Goal: Task Accomplishment & Management: Use online tool/utility

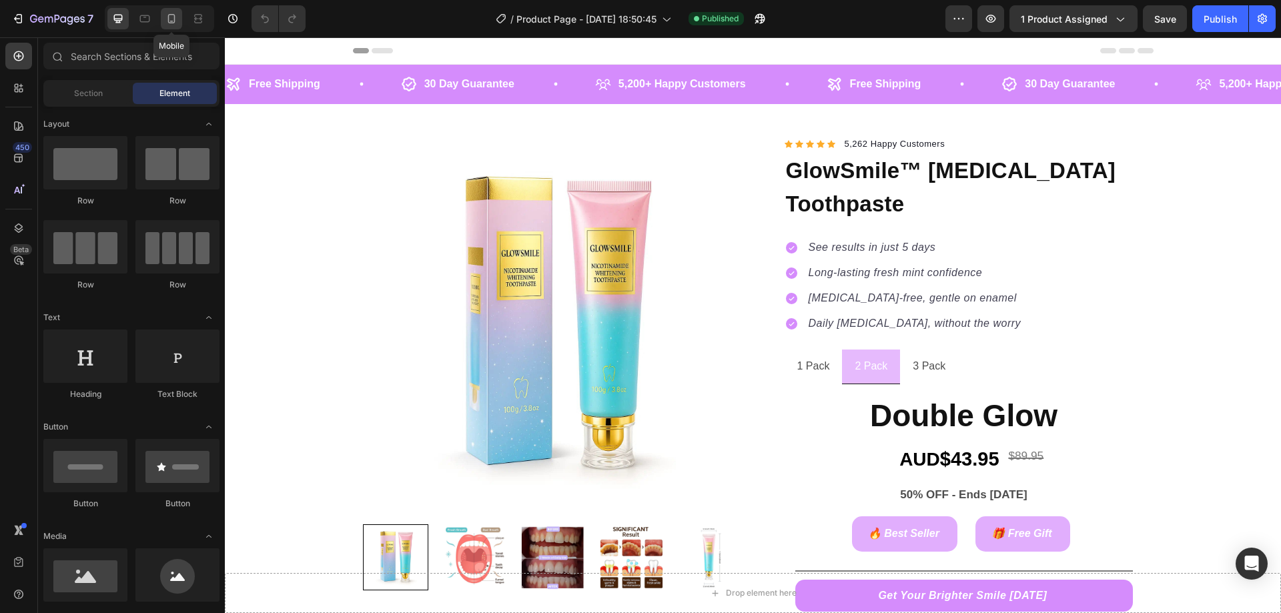
click at [167, 23] on icon at bounding box center [171, 18] width 13 height 13
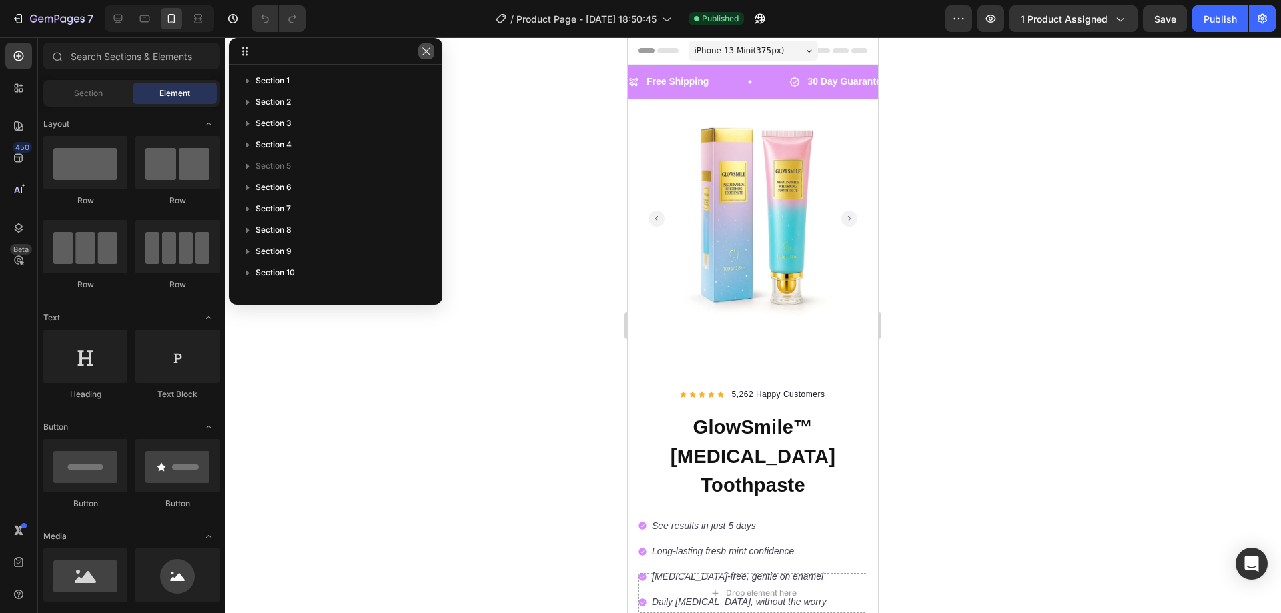
click at [428, 53] on icon "button" at bounding box center [425, 50] width 7 height 7
click at [428, 53] on div at bounding box center [753, 325] width 1056 height 576
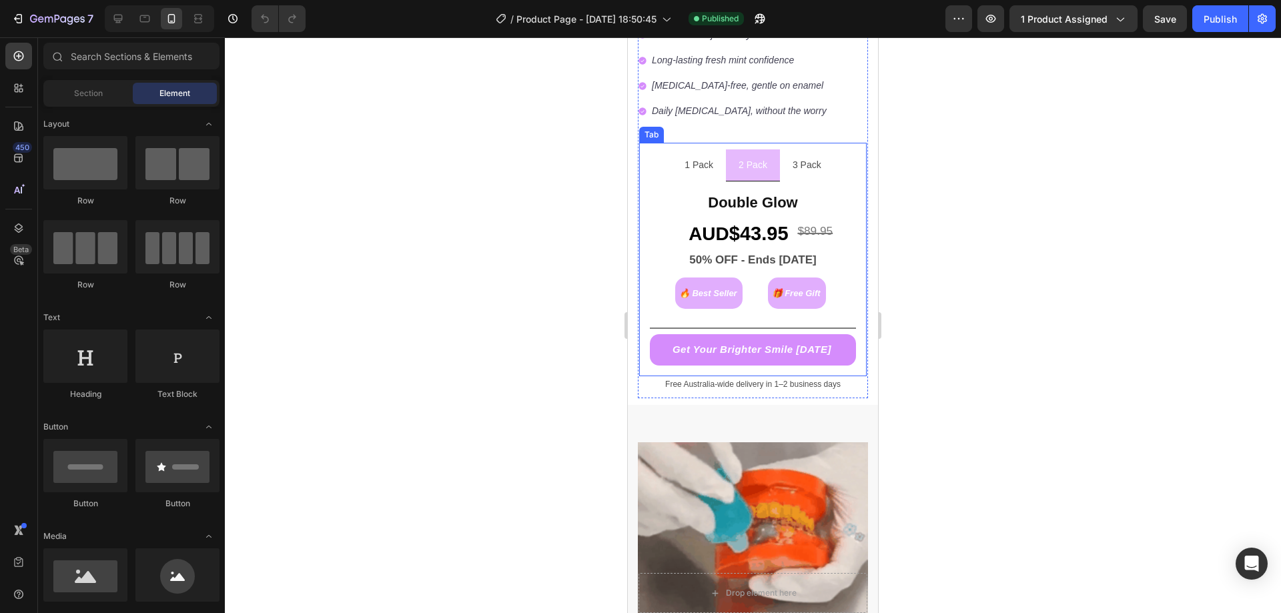
scroll to position [488, 0]
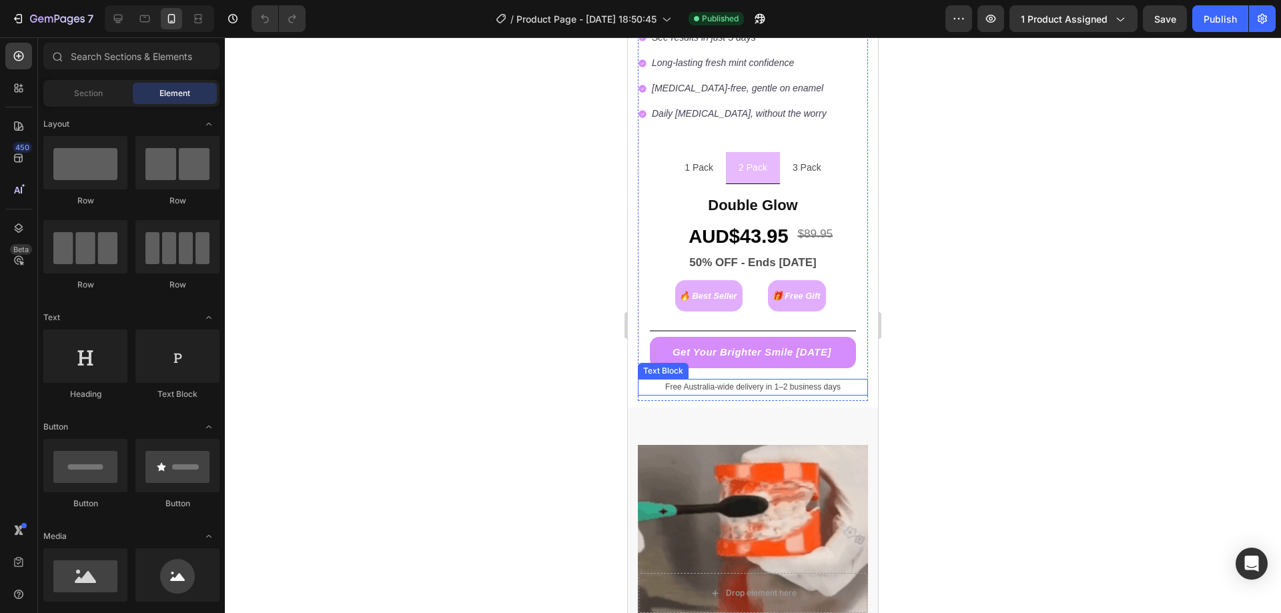
click at [707, 380] on p "Free Australia-wide delivery in 1–2 business days" at bounding box center [753, 387] width 228 height 15
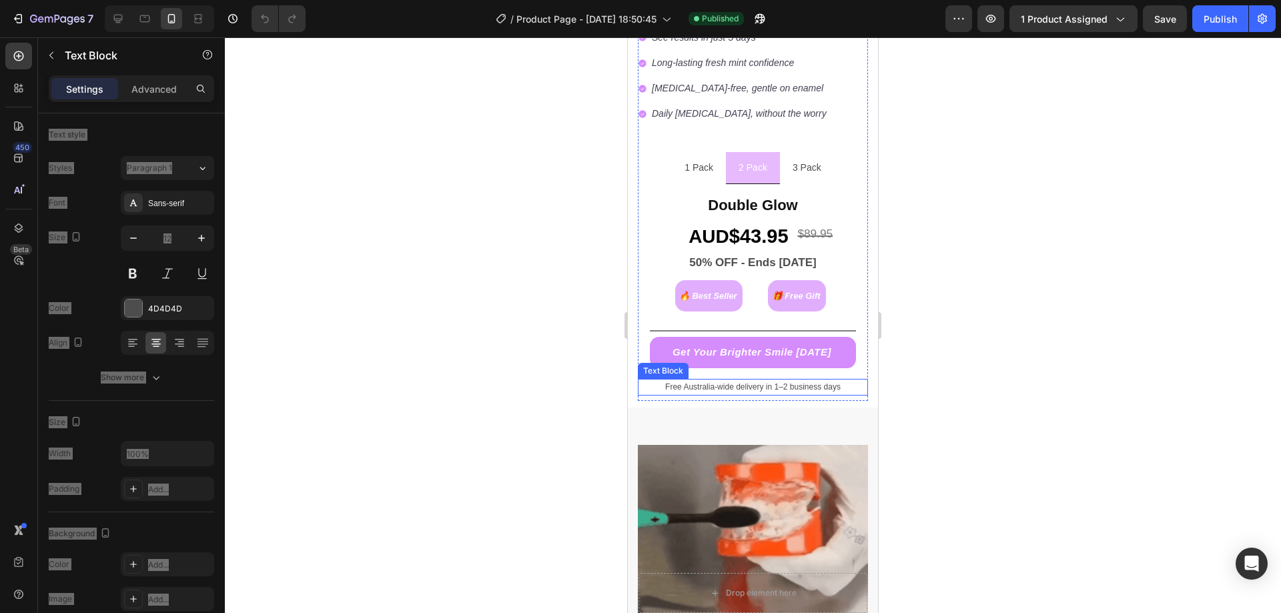
click at [707, 380] on p "Free Australia-wide delivery in 1–2 business days" at bounding box center [753, 387] width 228 height 15
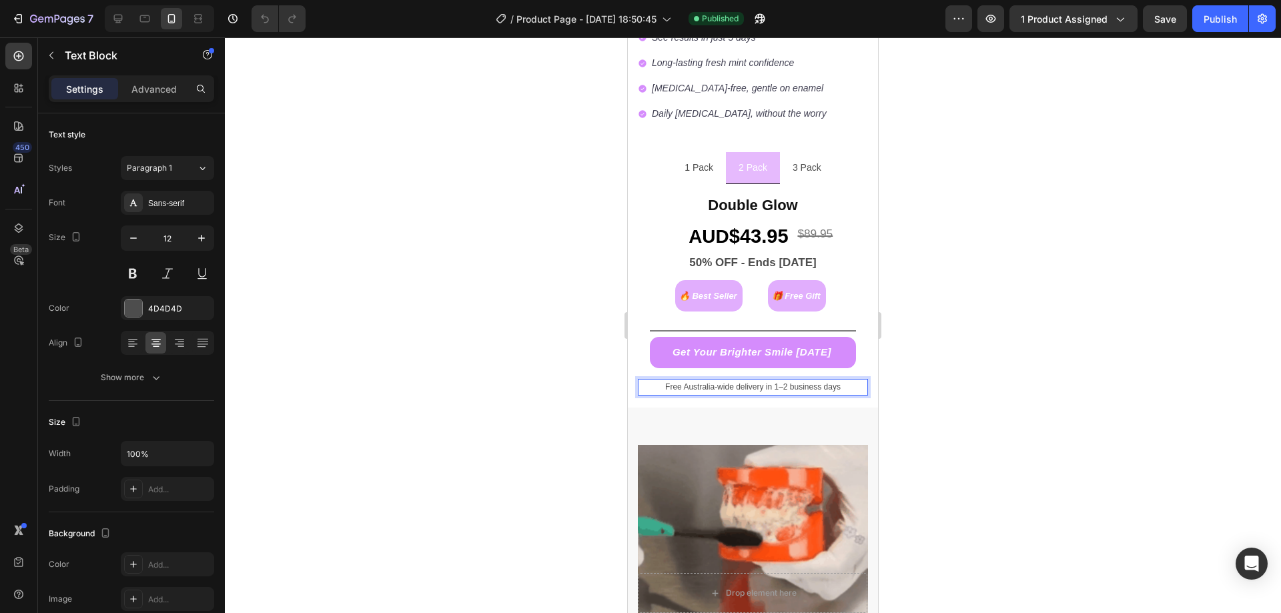
click at [725, 380] on p "Free Australia-wide delivery in 1–2 business days" at bounding box center [753, 387] width 228 height 15
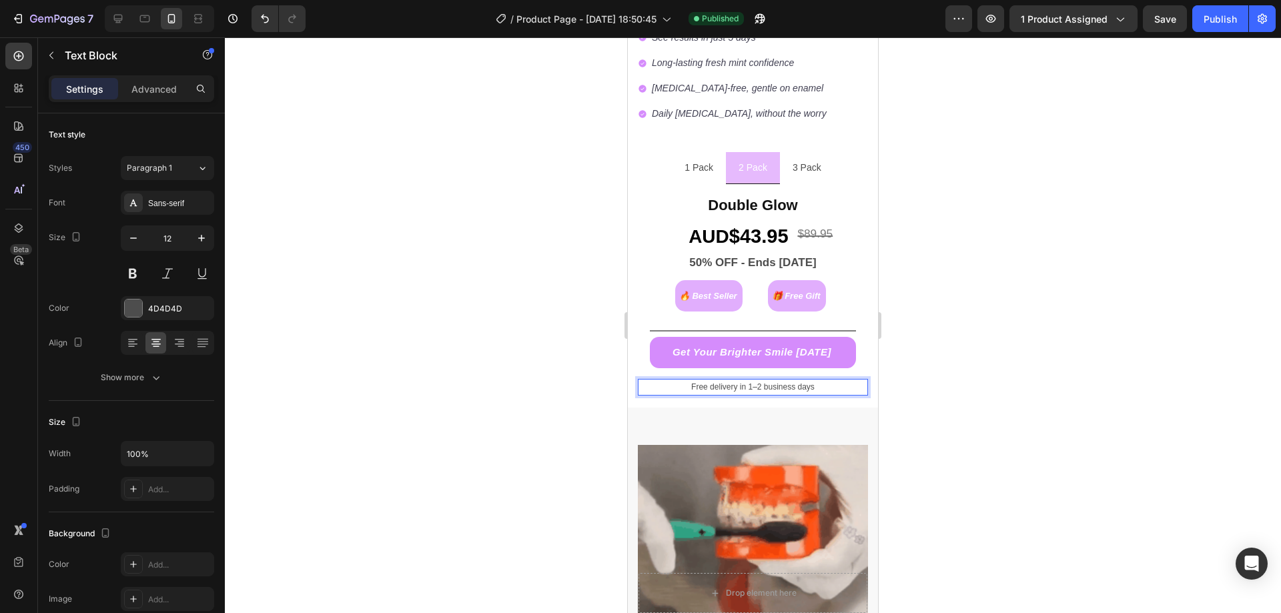
click at [442, 418] on div at bounding box center [753, 325] width 1056 height 576
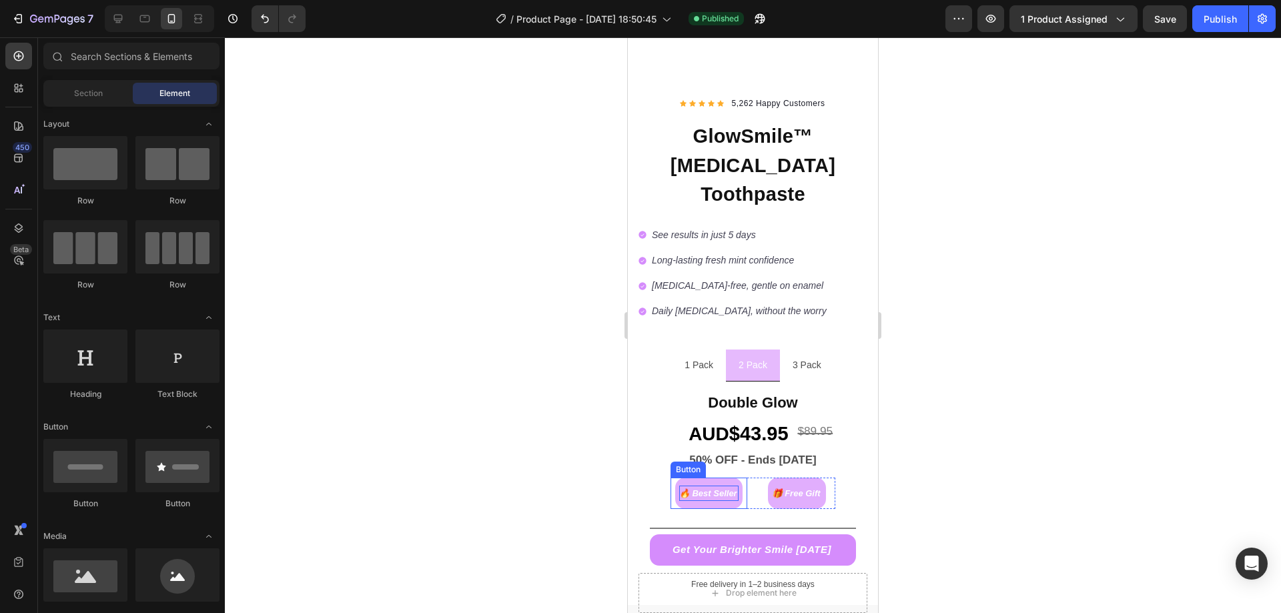
scroll to position [290, 0]
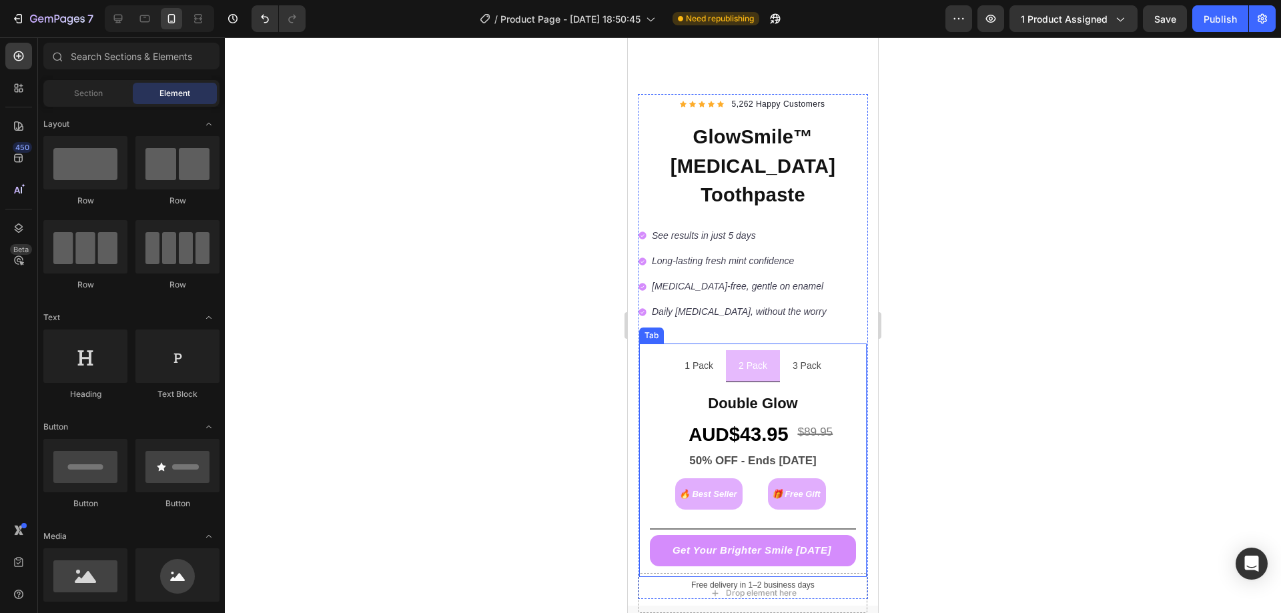
click at [808, 356] on div "3 Pack" at bounding box center [807, 366] width 33 height 21
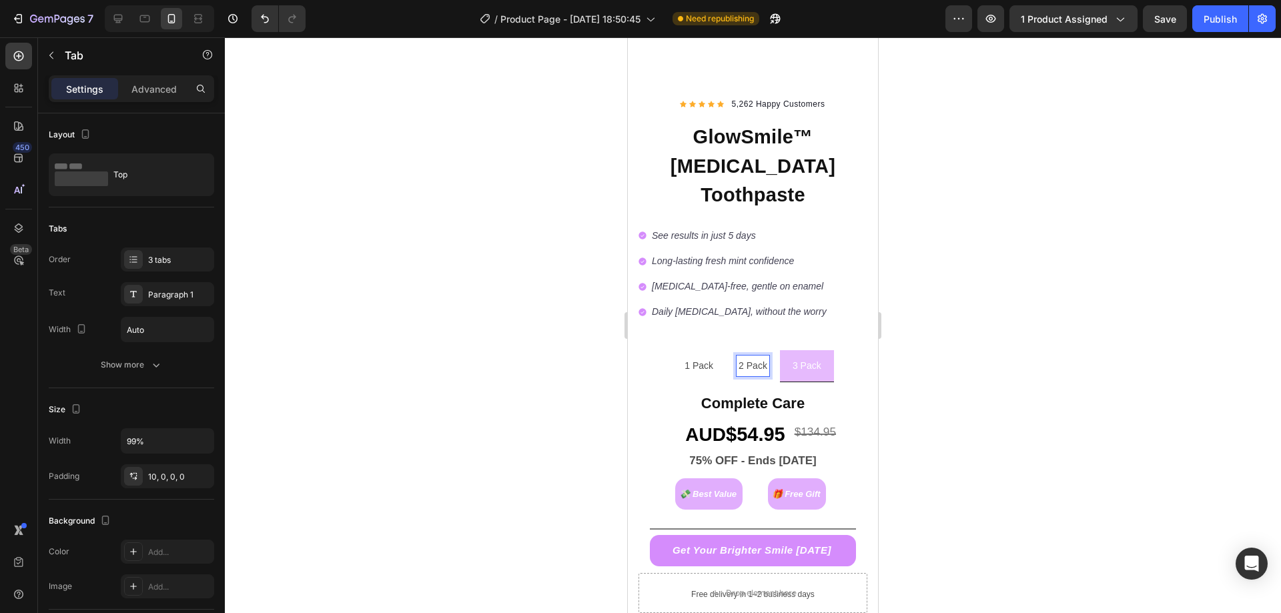
click at [769, 350] on li "2 Pack" at bounding box center [753, 366] width 54 height 32
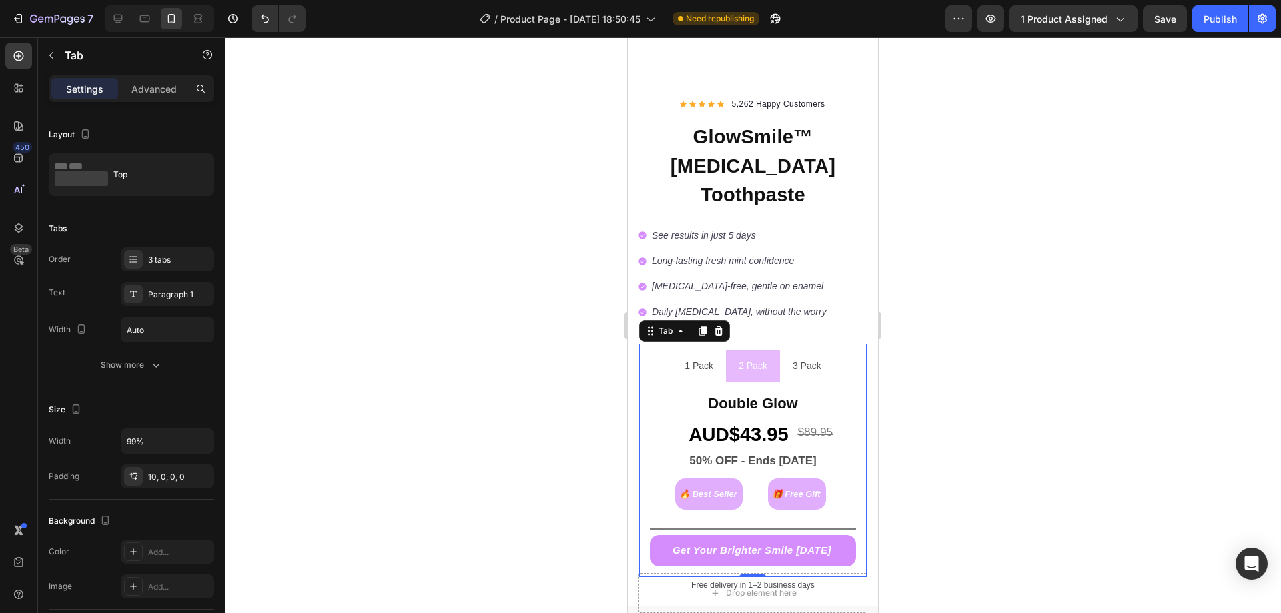
click at [799, 358] on p "3 Pack" at bounding box center [807, 366] width 29 height 17
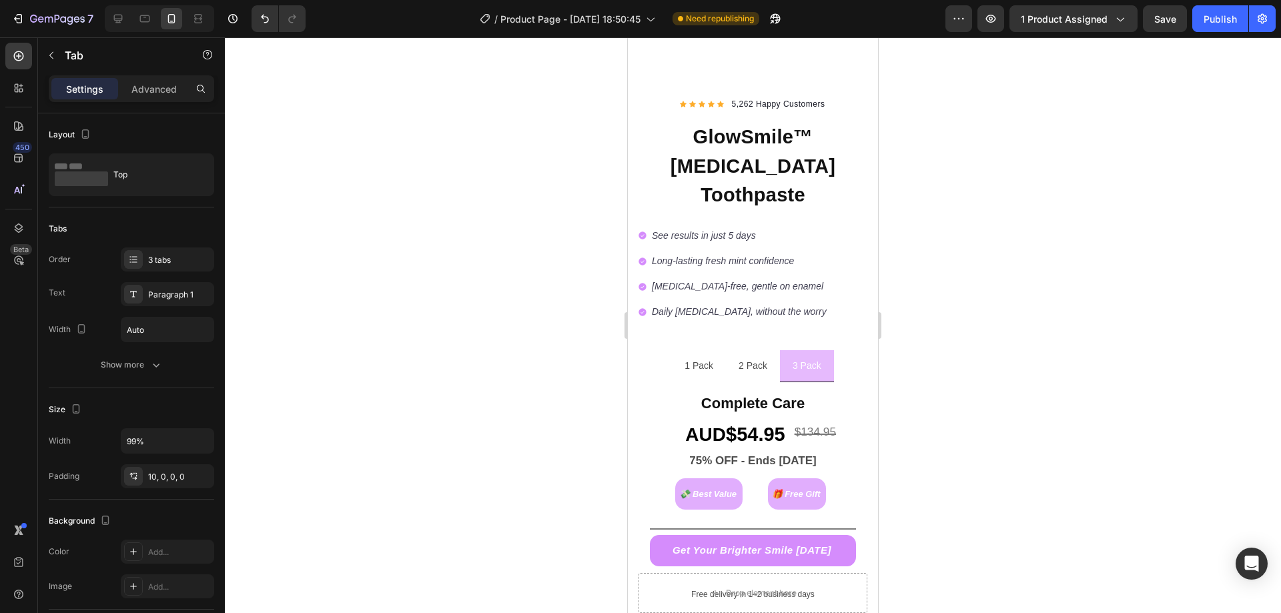
click at [770, 350] on li "2 Pack" at bounding box center [753, 366] width 54 height 32
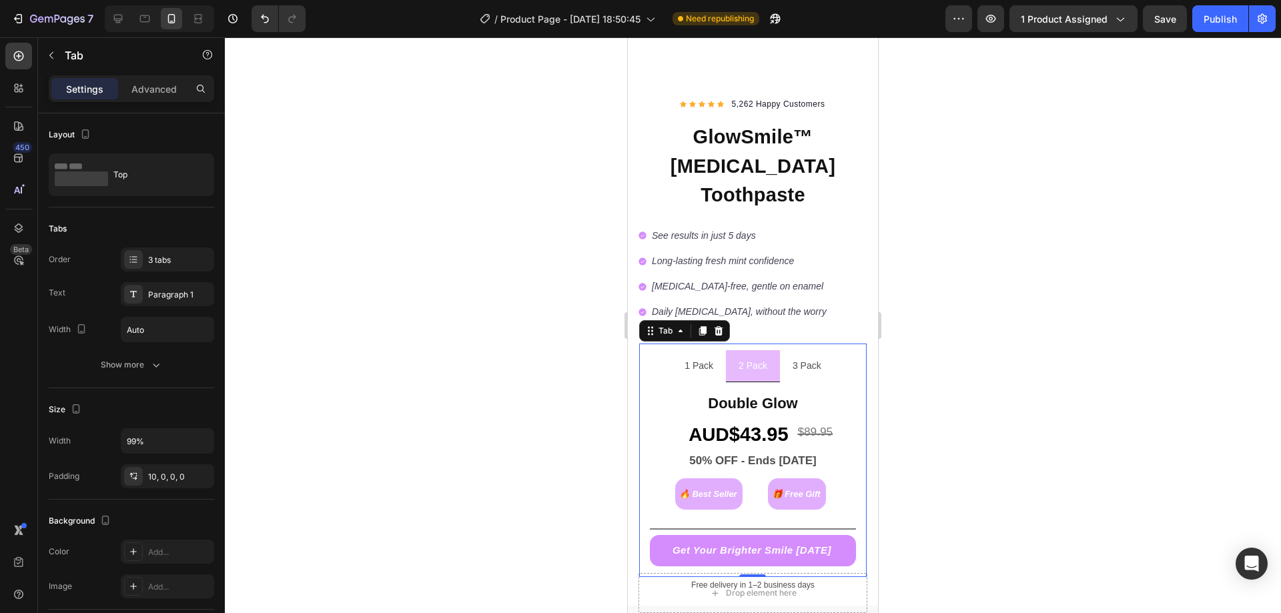
click at [793, 358] on p "3 Pack" at bounding box center [807, 366] width 29 height 17
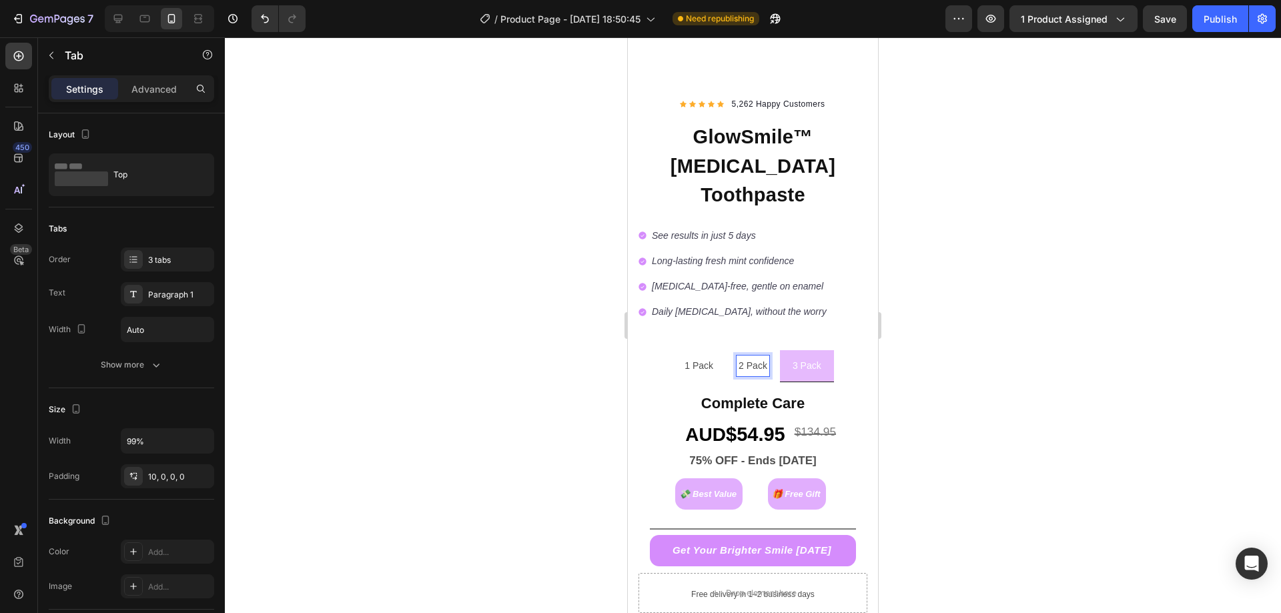
click at [762, 358] on p "2 Pack" at bounding box center [753, 366] width 29 height 17
click at [785, 350] on li "3 Pack" at bounding box center [807, 366] width 54 height 32
click at [762, 356] on div "2 Pack" at bounding box center [753, 366] width 33 height 21
click at [800, 358] on p "3 Pack" at bounding box center [807, 366] width 29 height 17
click at [832, 535] on button "Get Your Brighter Smile [DATE]" at bounding box center [753, 550] width 207 height 31
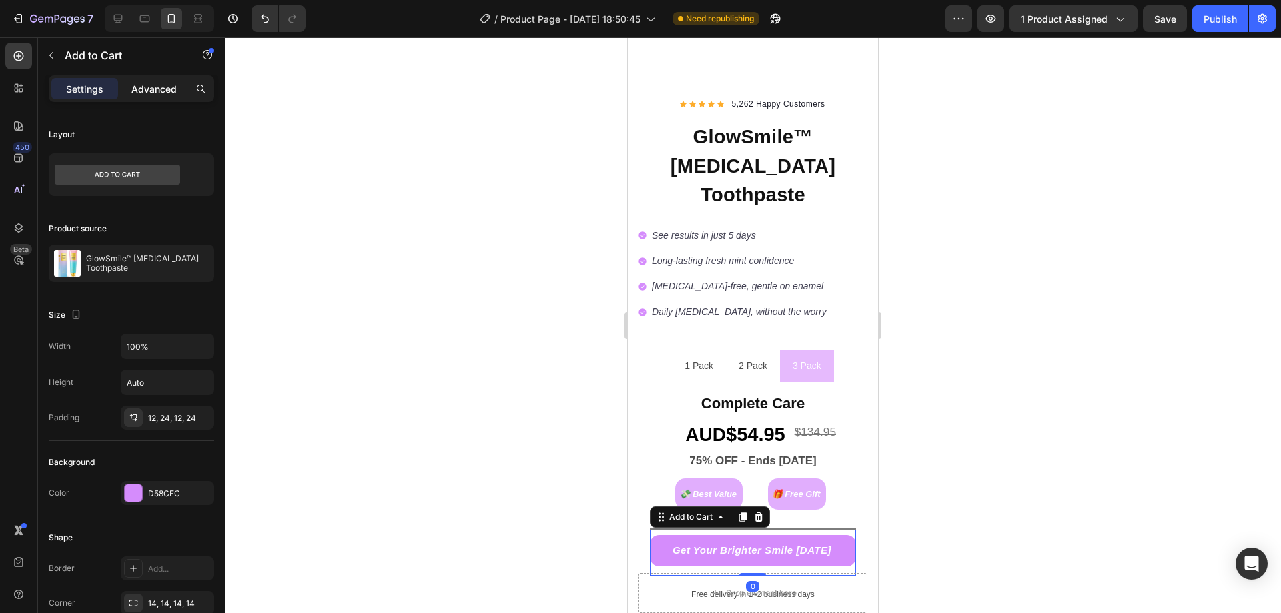
click at [166, 82] on p "Advanced" at bounding box center [153, 89] width 45 height 14
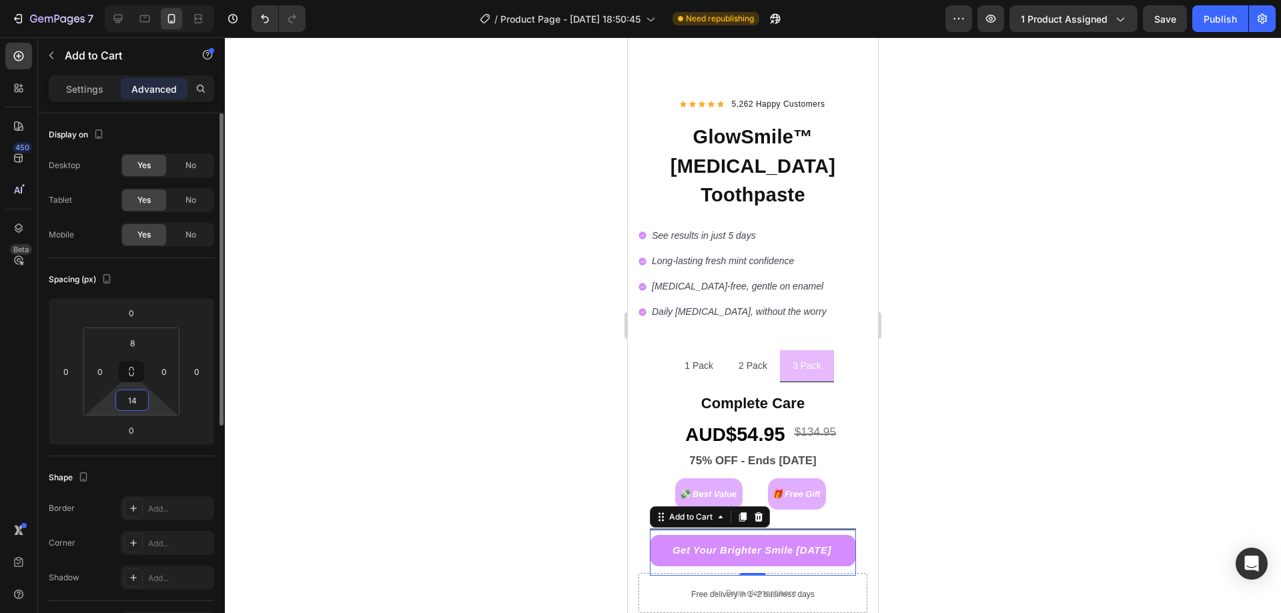
click at [139, 399] on input "14" at bounding box center [132, 400] width 27 height 20
type input "0"
click at [386, 410] on div at bounding box center [753, 325] width 1056 height 576
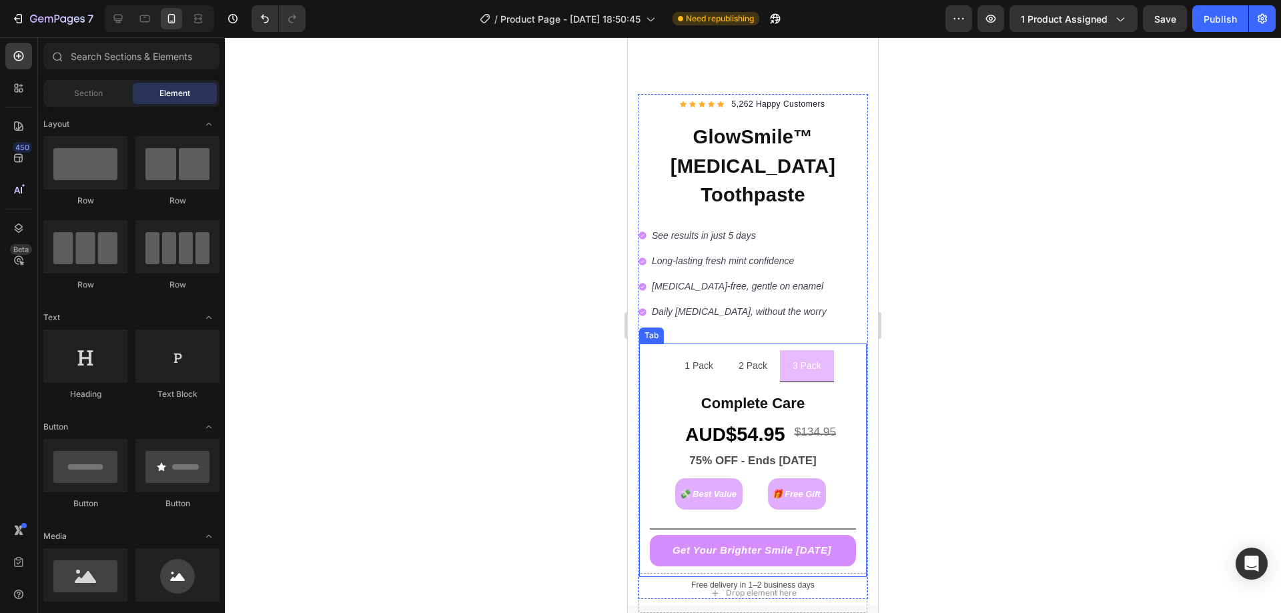
scroll to position [310, 0]
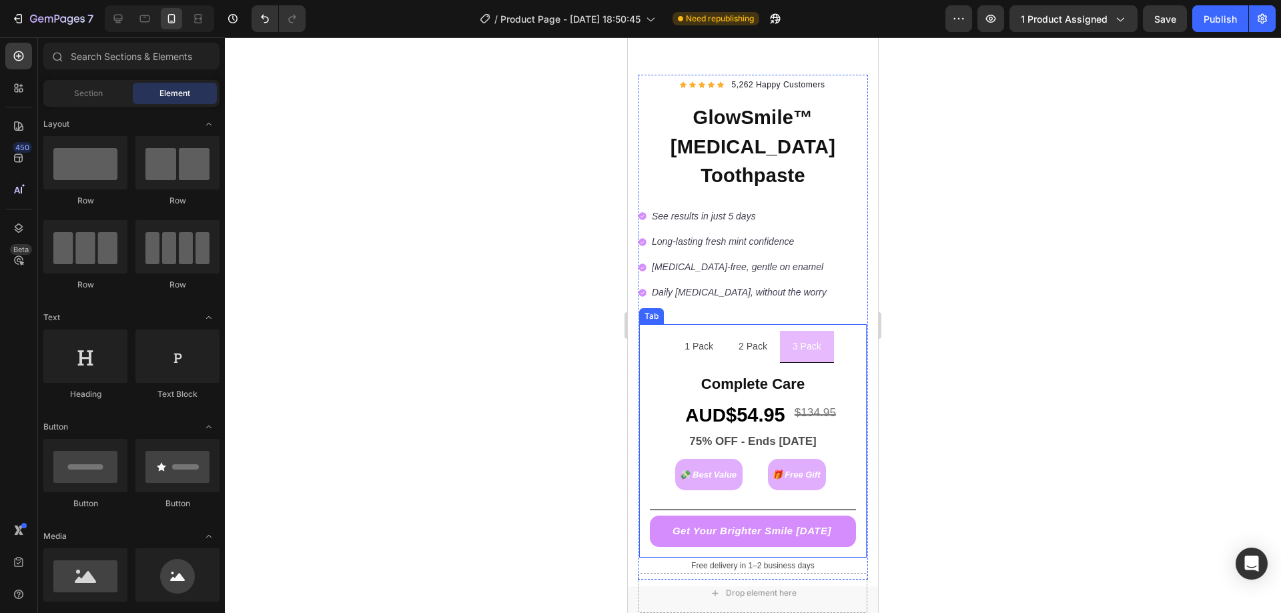
click at [708, 338] on p "1 Pack" at bounding box center [699, 346] width 29 height 17
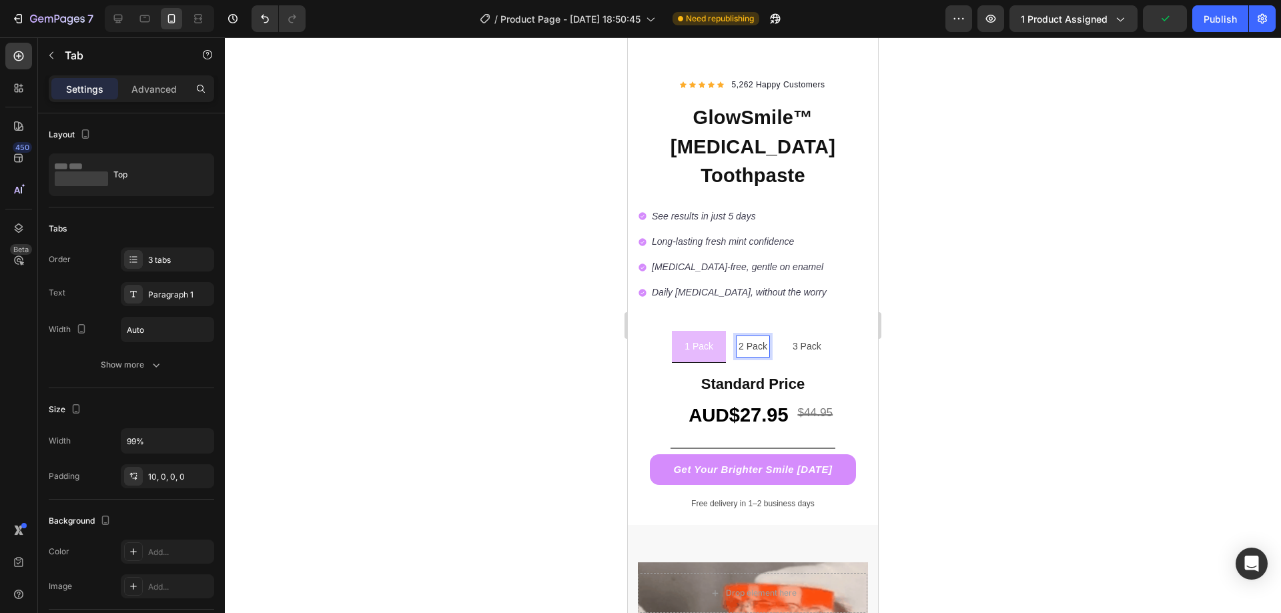
click at [752, 331] on li "2 Pack" at bounding box center [753, 347] width 54 height 32
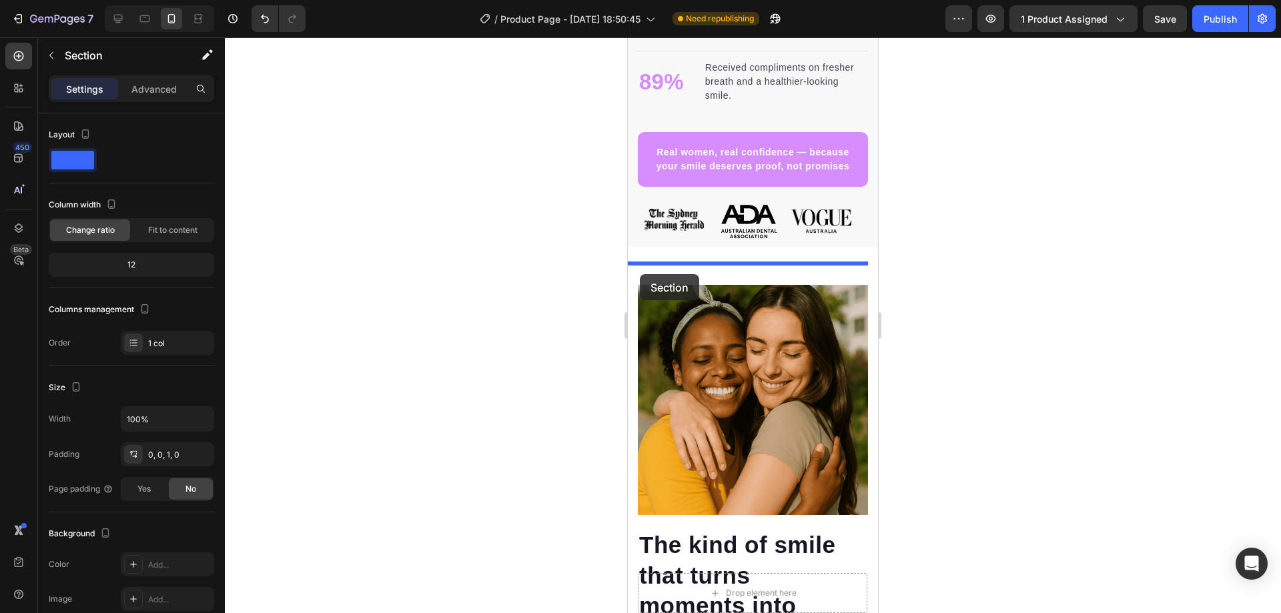
scroll to position [1404, 0]
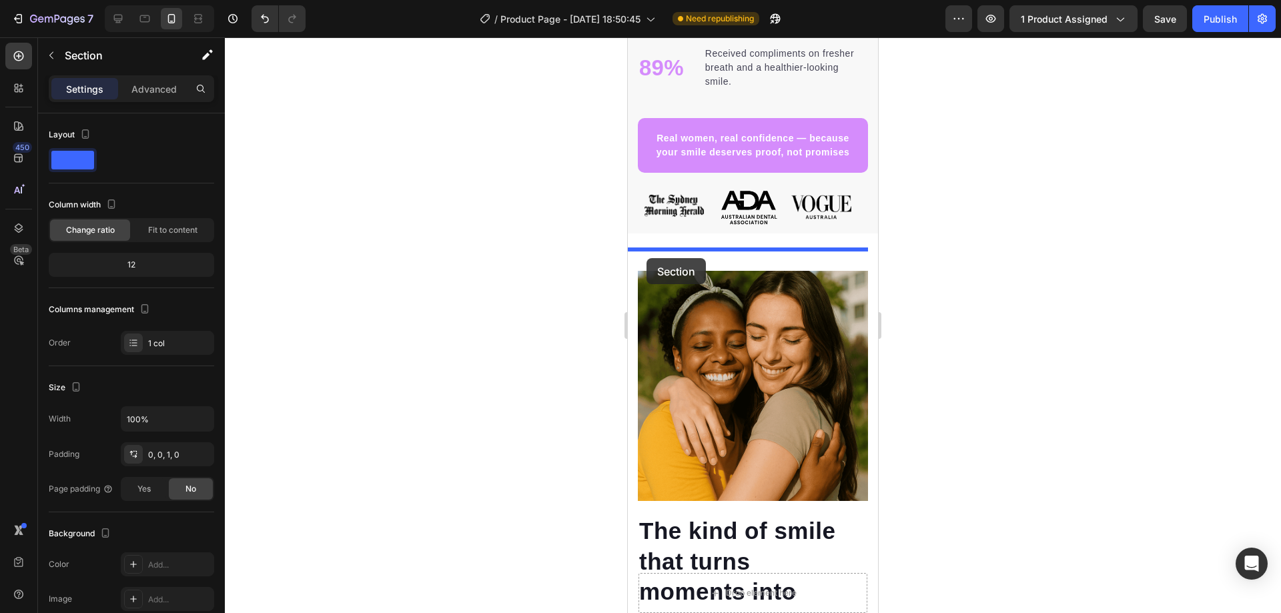
drag, startPoint x: 646, startPoint y: 378, endPoint x: 649, endPoint y: 249, distance: 128.8
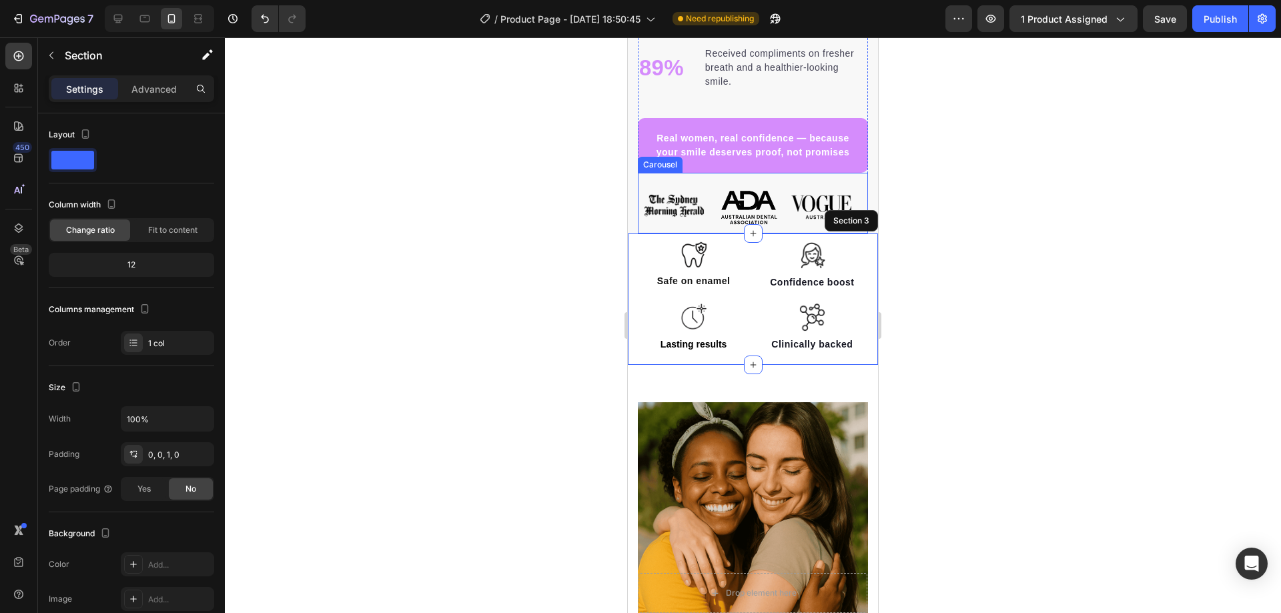
click at [709, 228] on div "Image" at bounding box center [674, 207] width 73 height 42
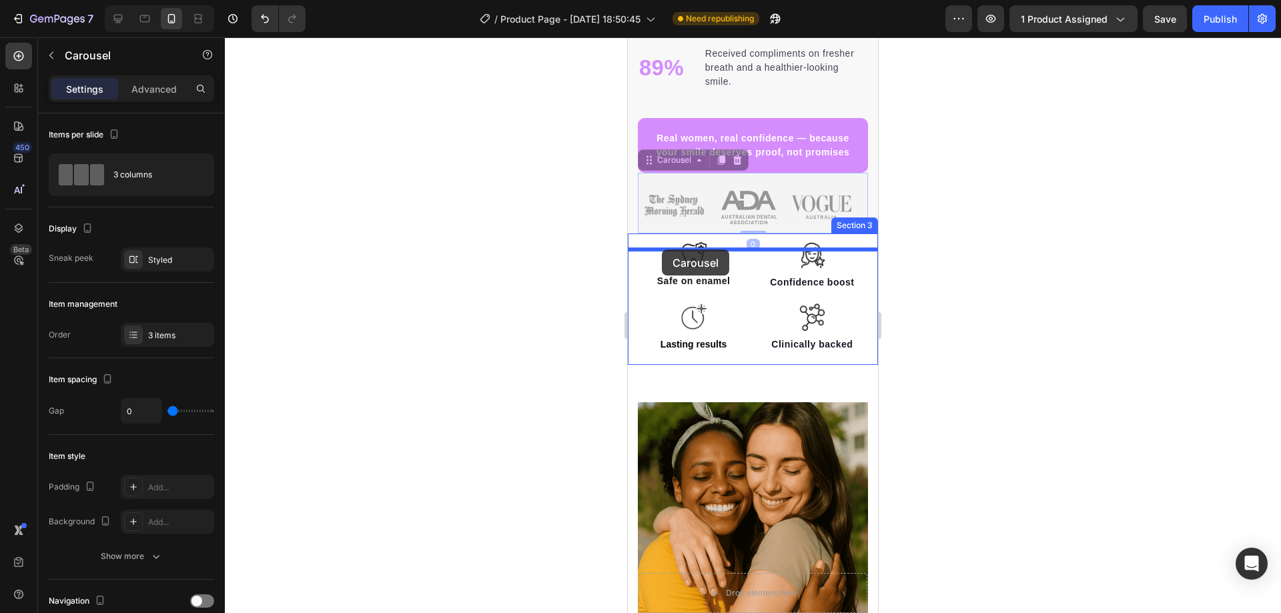
drag, startPoint x: 651, startPoint y: 178, endPoint x: 662, endPoint y: 252, distance: 74.2
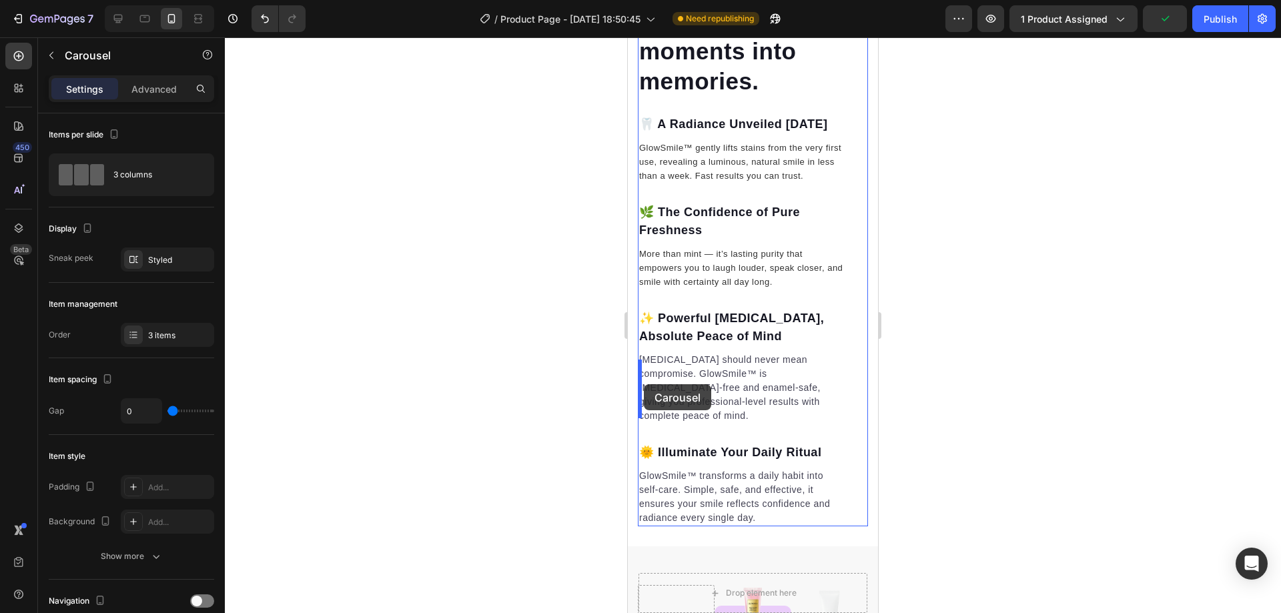
scroll to position [2157, 0]
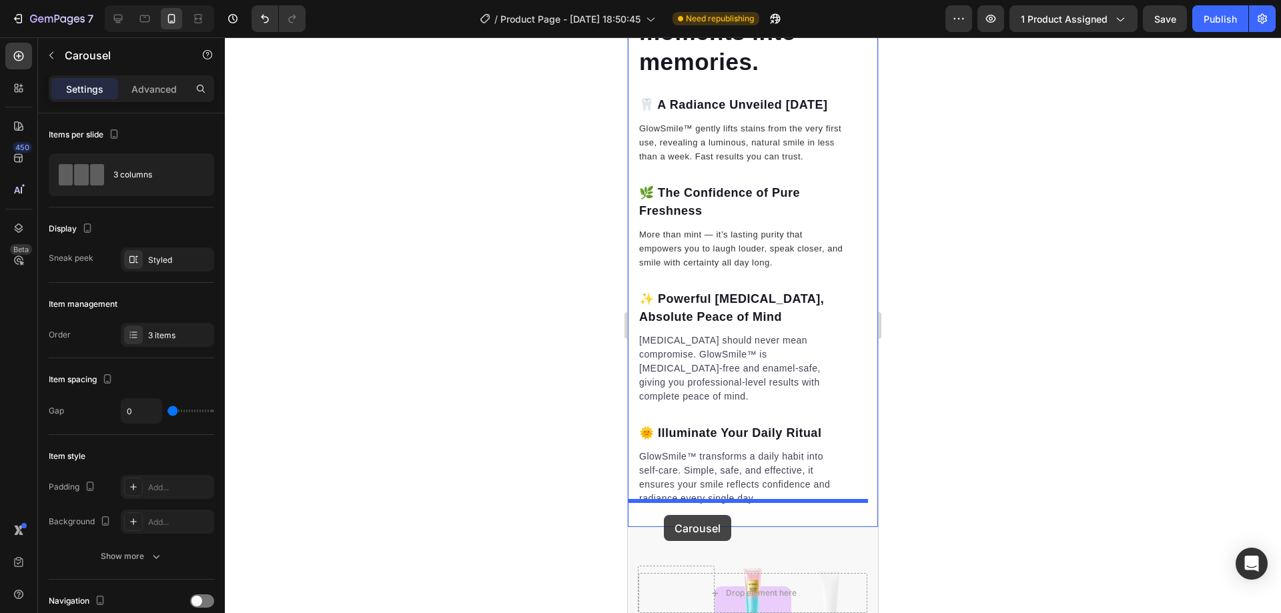
drag, startPoint x: 638, startPoint y: 204, endPoint x: 664, endPoint y: 514, distance: 311.4
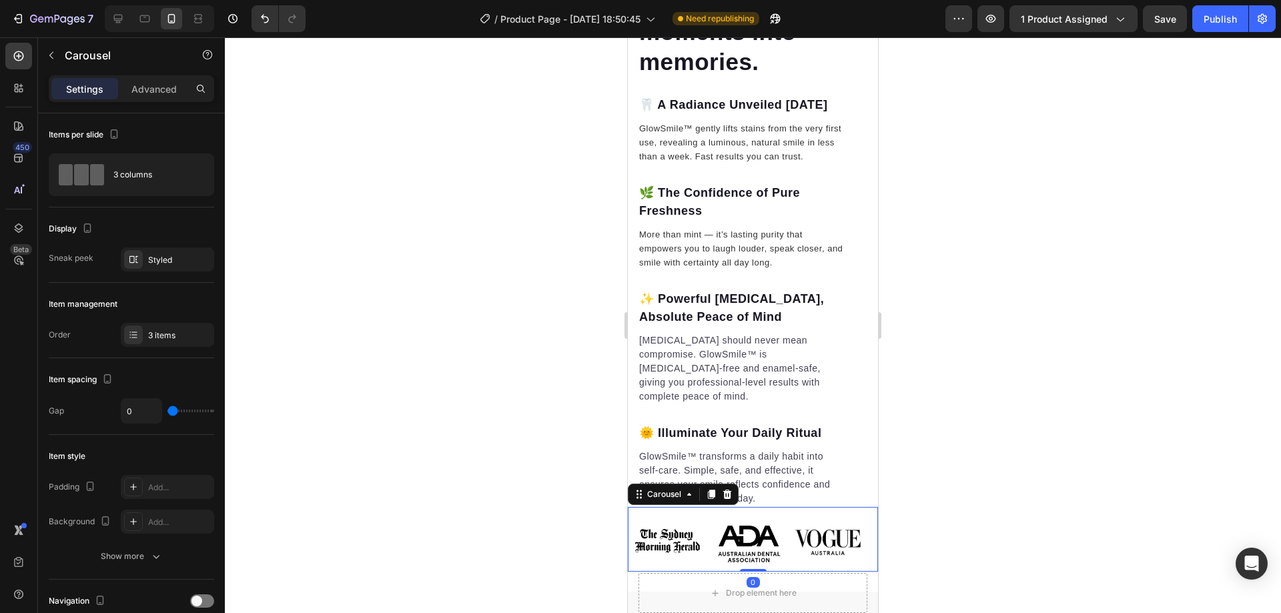
click at [558, 468] on div at bounding box center [753, 325] width 1056 height 576
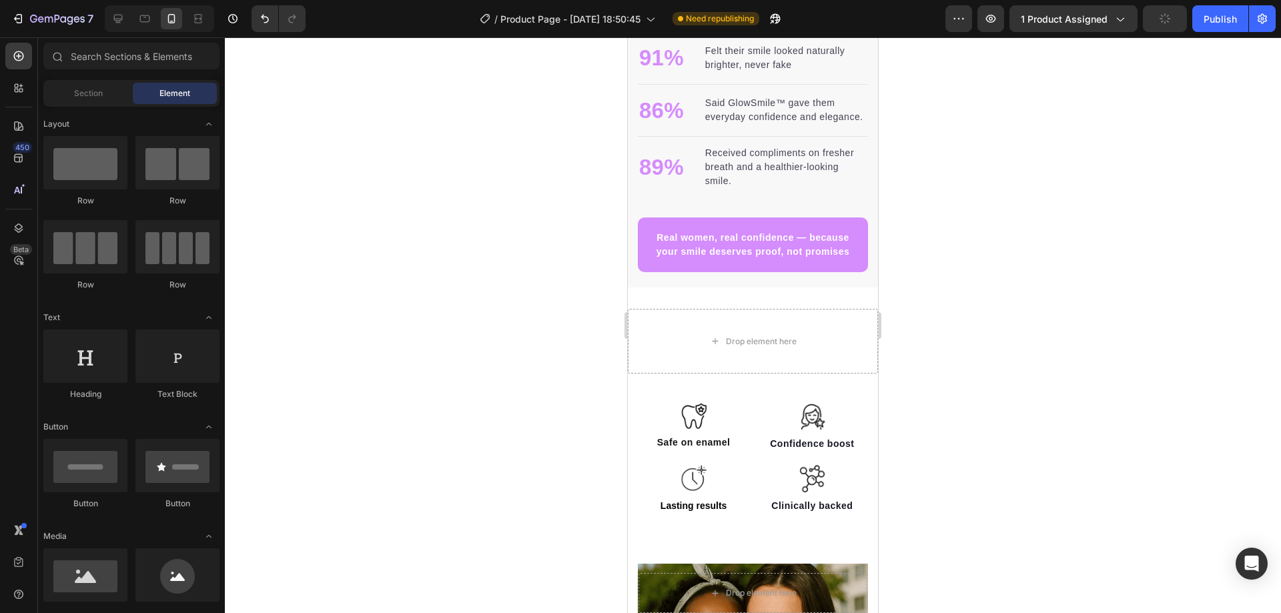
scroll to position [1262, 0]
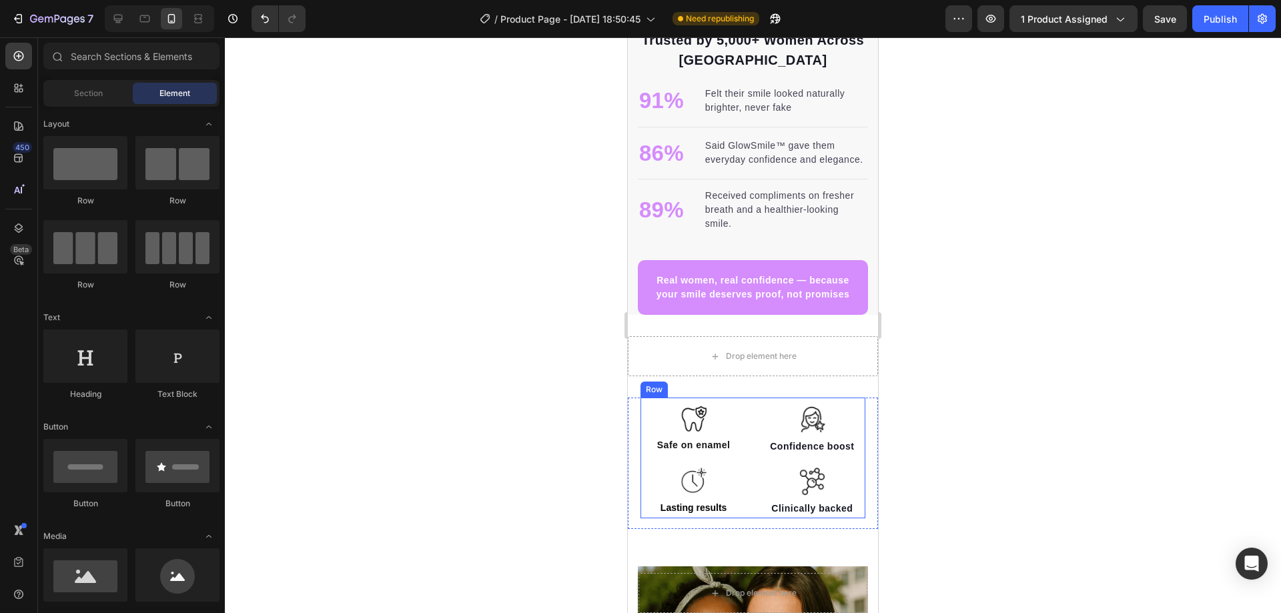
click at [754, 480] on div "Image Safe on enamel Text block Image Lasting results Text Block Image Confiden…" at bounding box center [754, 458] width 226 height 120
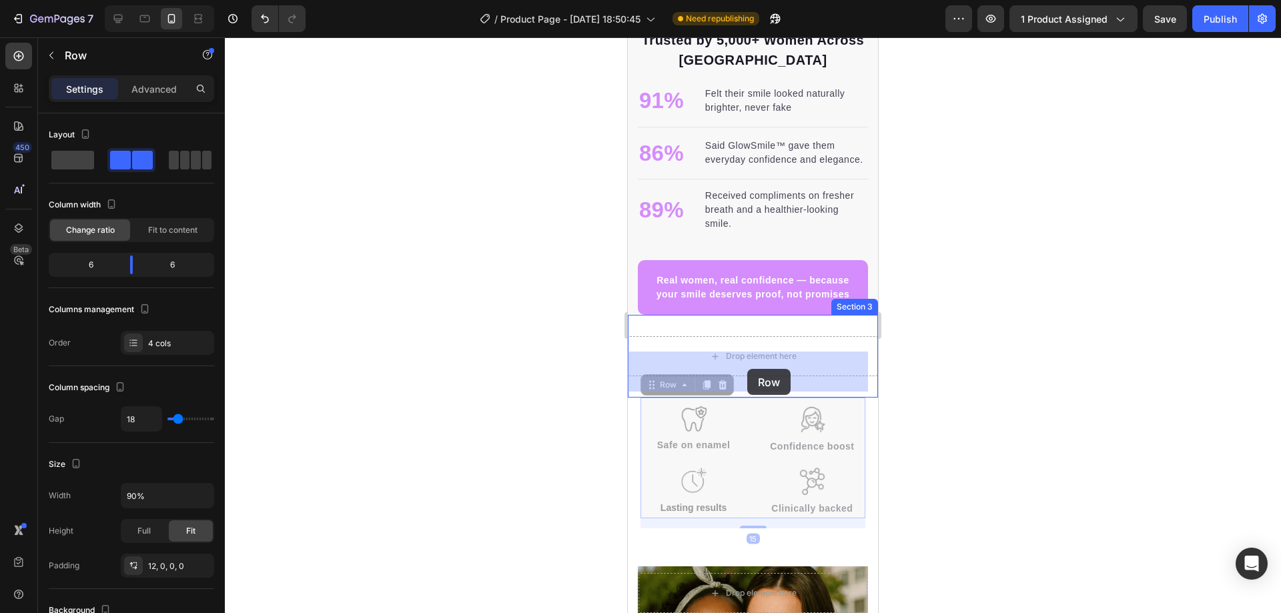
drag, startPoint x: 655, startPoint y: 400, endPoint x: 747, endPoint y: 369, distance: 97.3
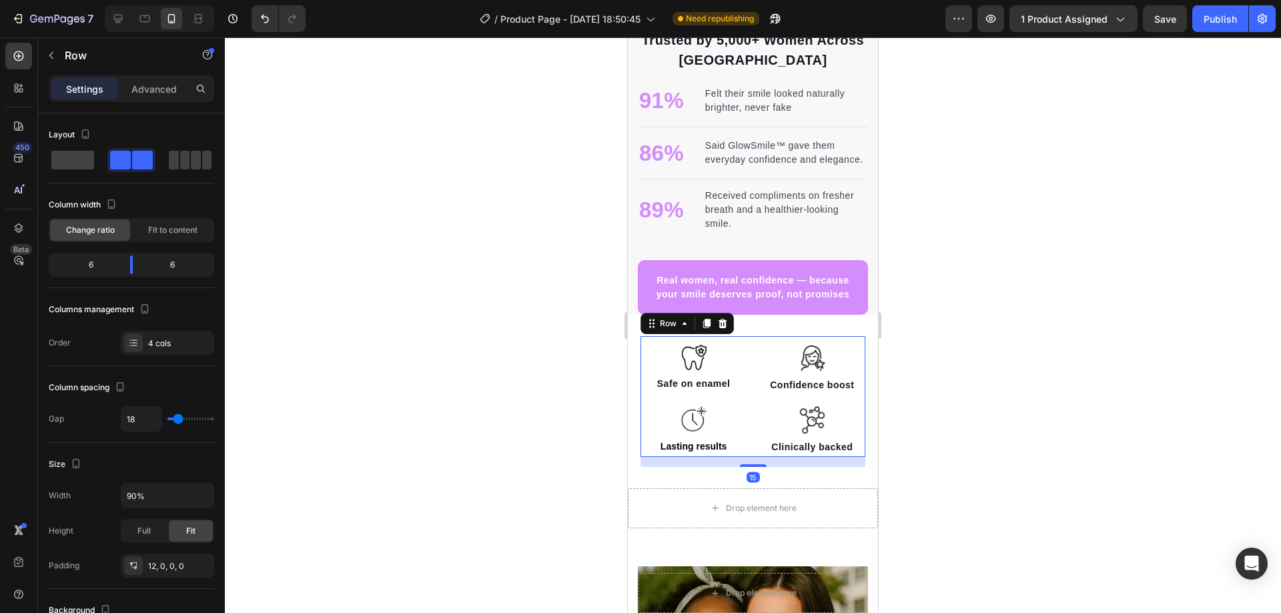
click at [567, 447] on div at bounding box center [753, 325] width 1056 height 576
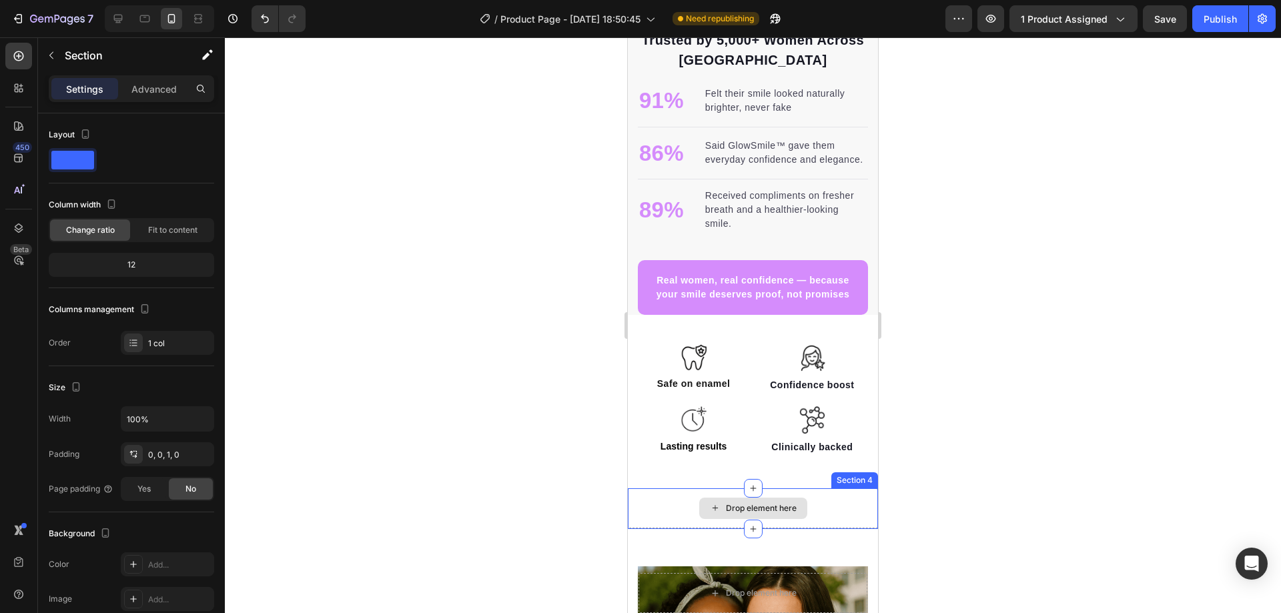
click at [663, 527] on div "Drop element here" at bounding box center [753, 508] width 250 height 40
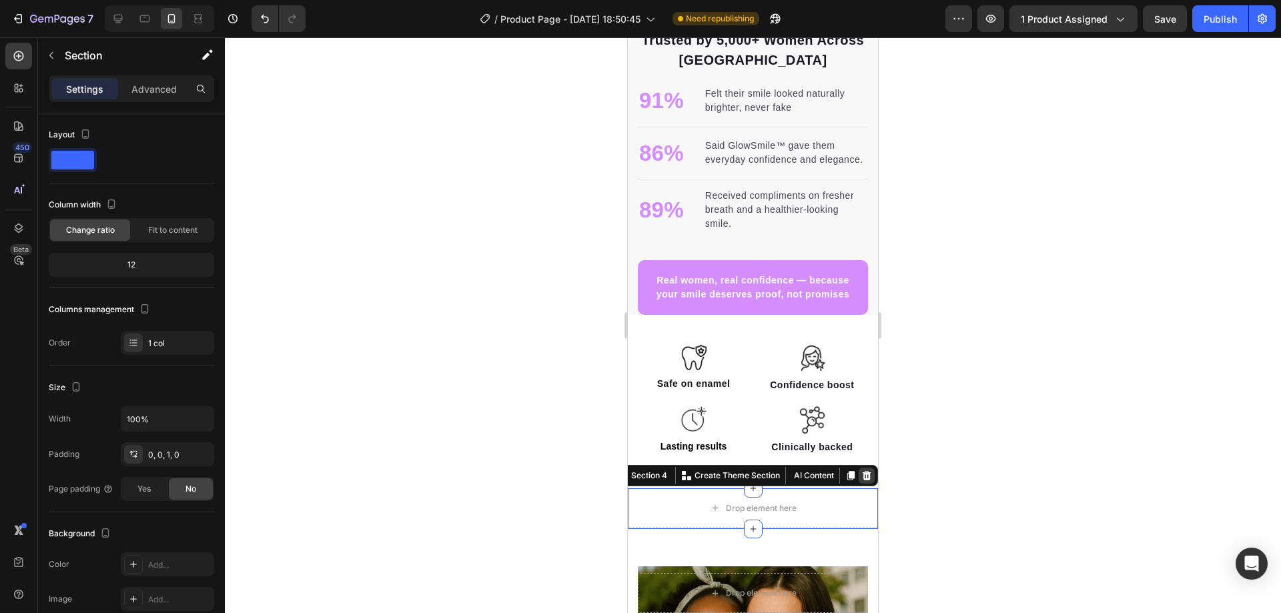
click at [863, 484] on div at bounding box center [867, 476] width 16 height 16
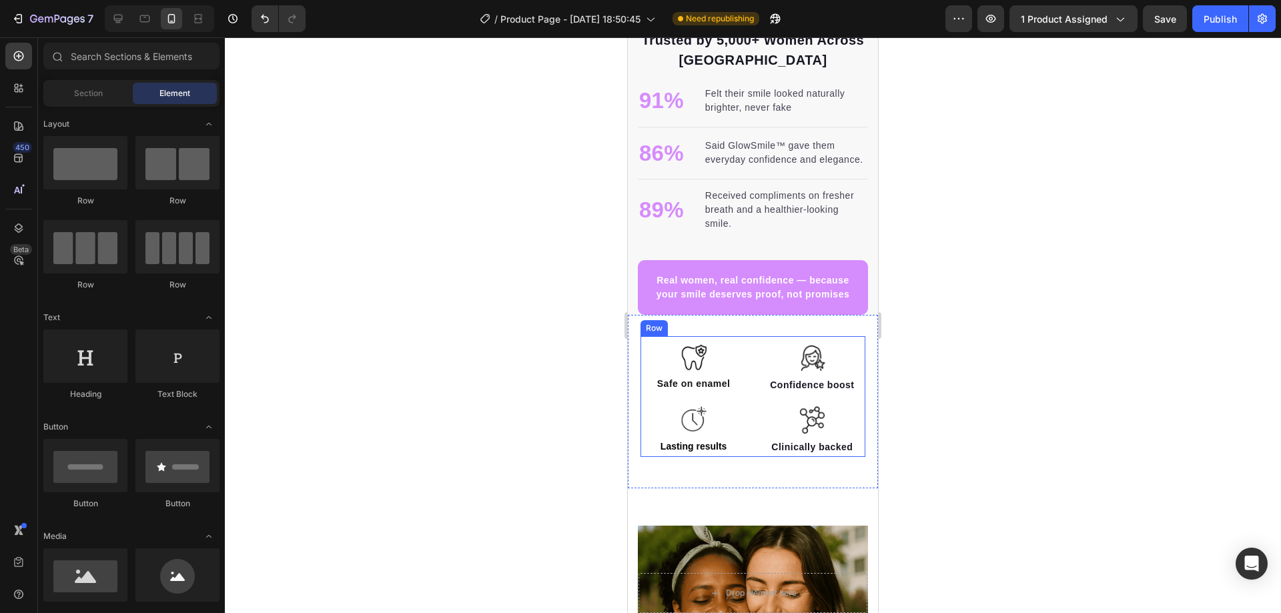
click at [747, 420] on div "Image Safe on enamel Text block Image Lasting results Text Block Image Confiden…" at bounding box center [754, 396] width 226 height 120
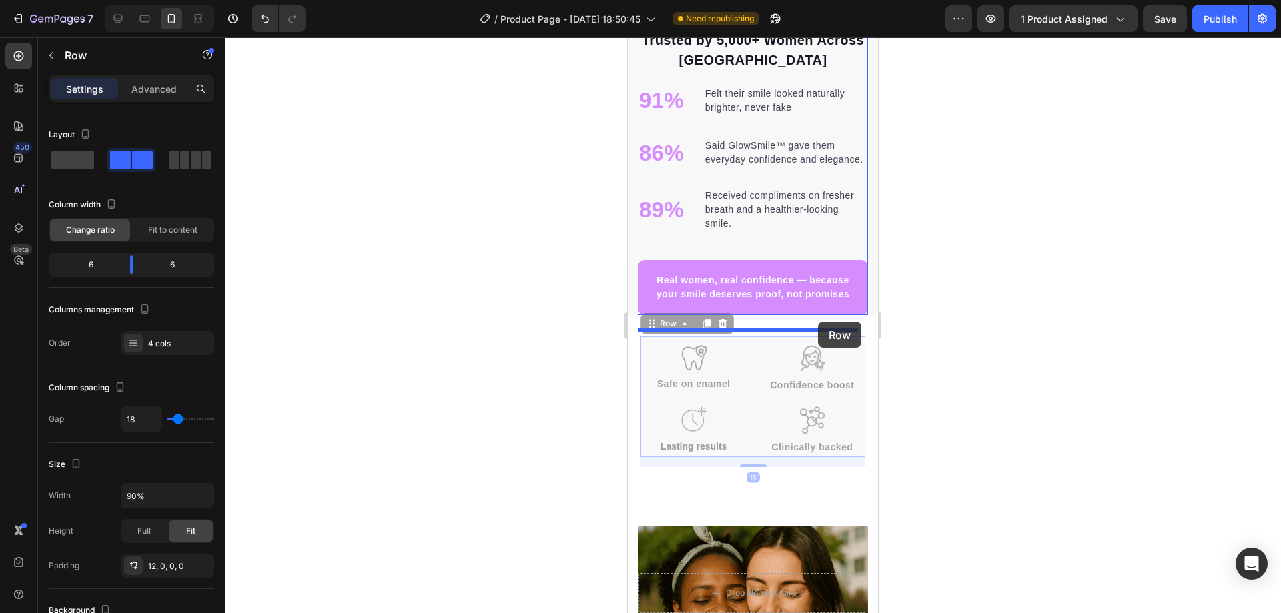
drag, startPoint x: 657, startPoint y: 338, endPoint x: 818, endPoint y: 322, distance: 162.3
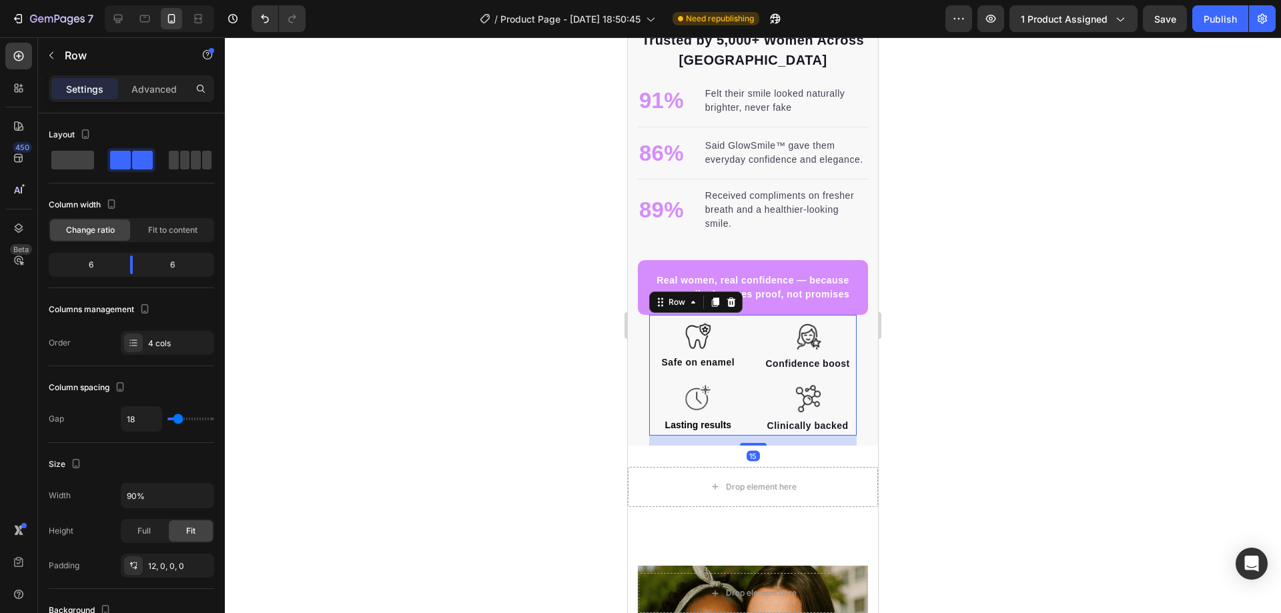
click at [537, 496] on div at bounding box center [753, 325] width 1056 height 576
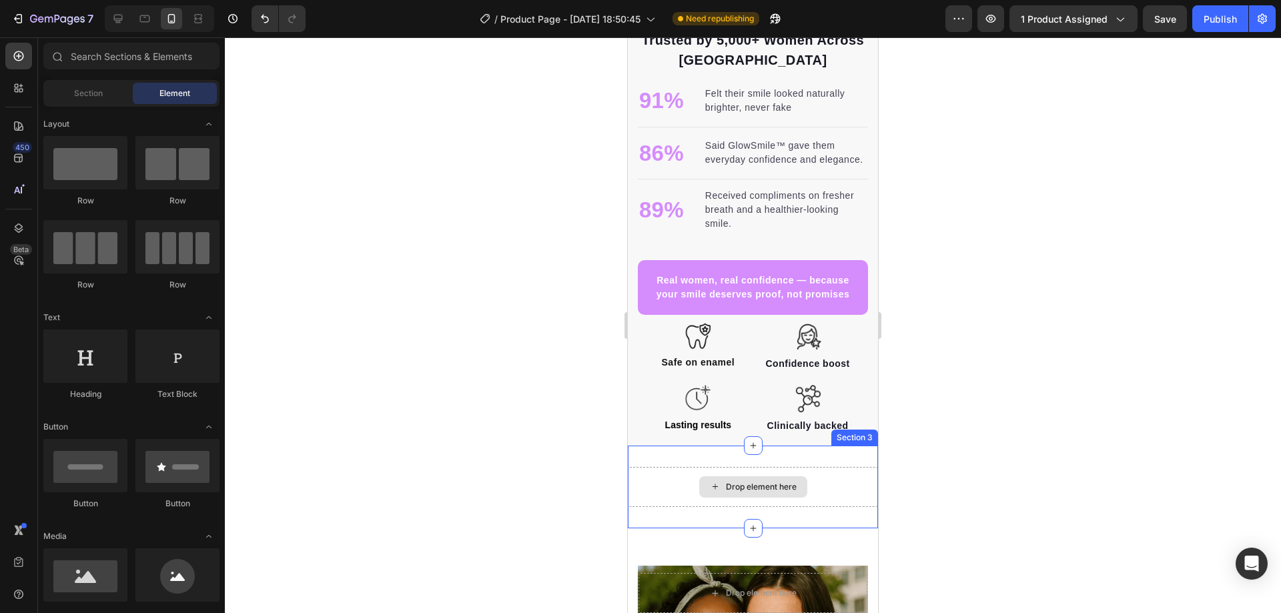
click at [745, 492] on div "Drop element here" at bounding box center [761, 487] width 71 height 11
click at [766, 507] on div "Drop element here" at bounding box center [753, 487] width 250 height 40
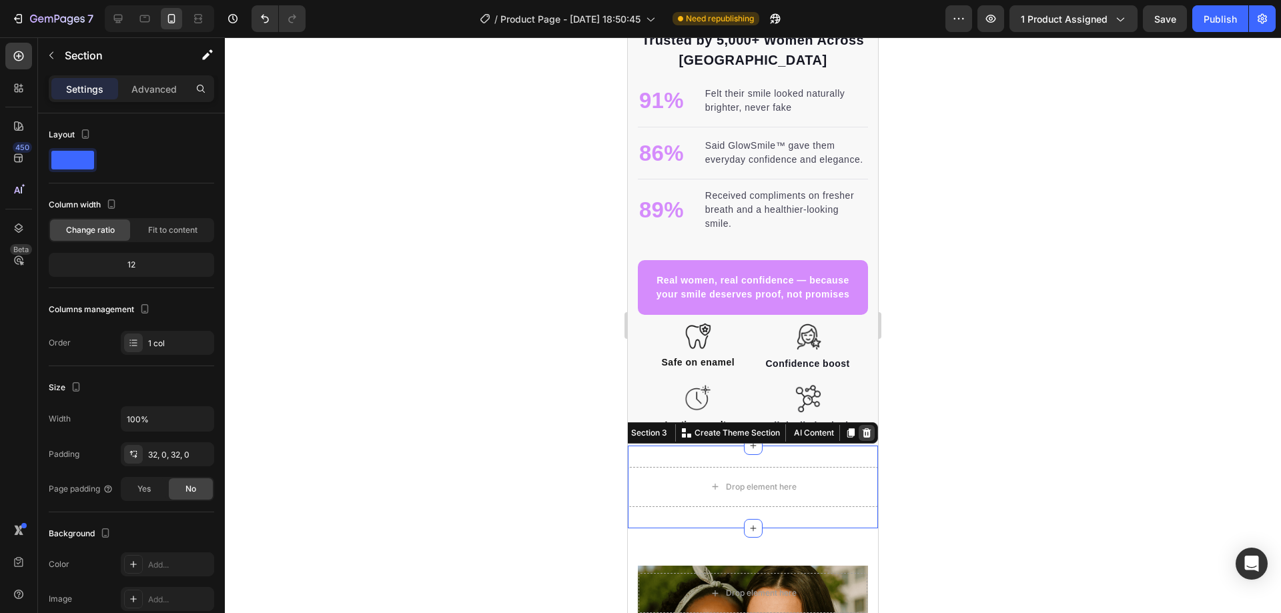
click at [861, 438] on icon at bounding box center [866, 433] width 11 height 11
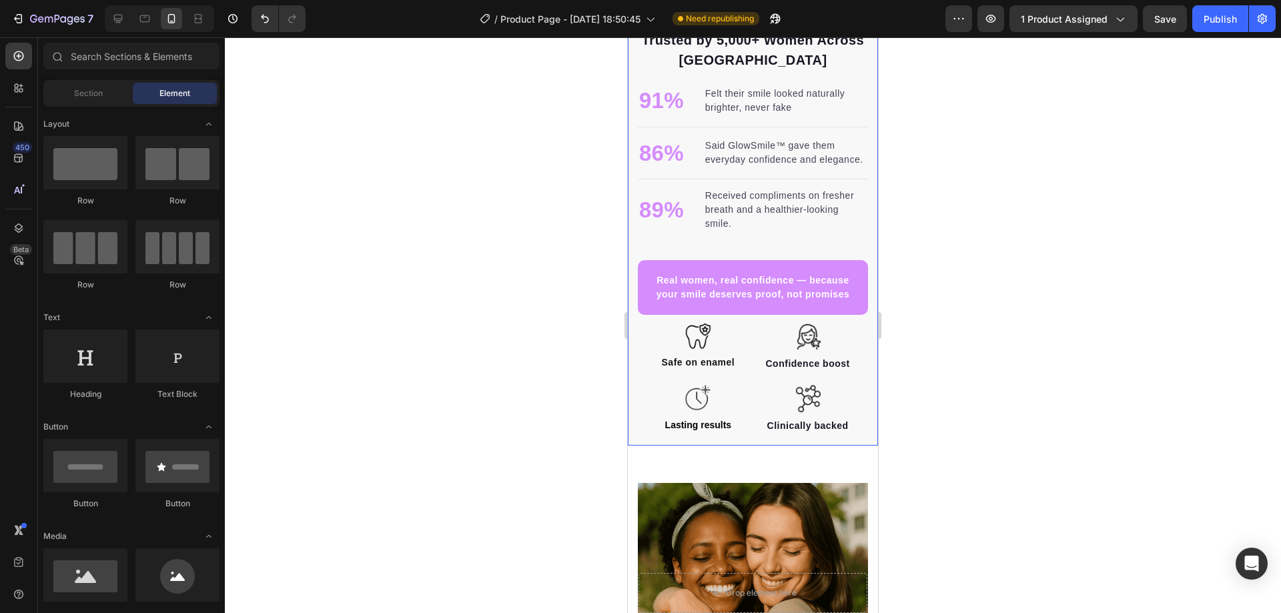
click at [635, 429] on div "Brighter smiles. Stronger confidence Heading Your smile is the first thing peop…" at bounding box center [753, 40] width 250 height 812
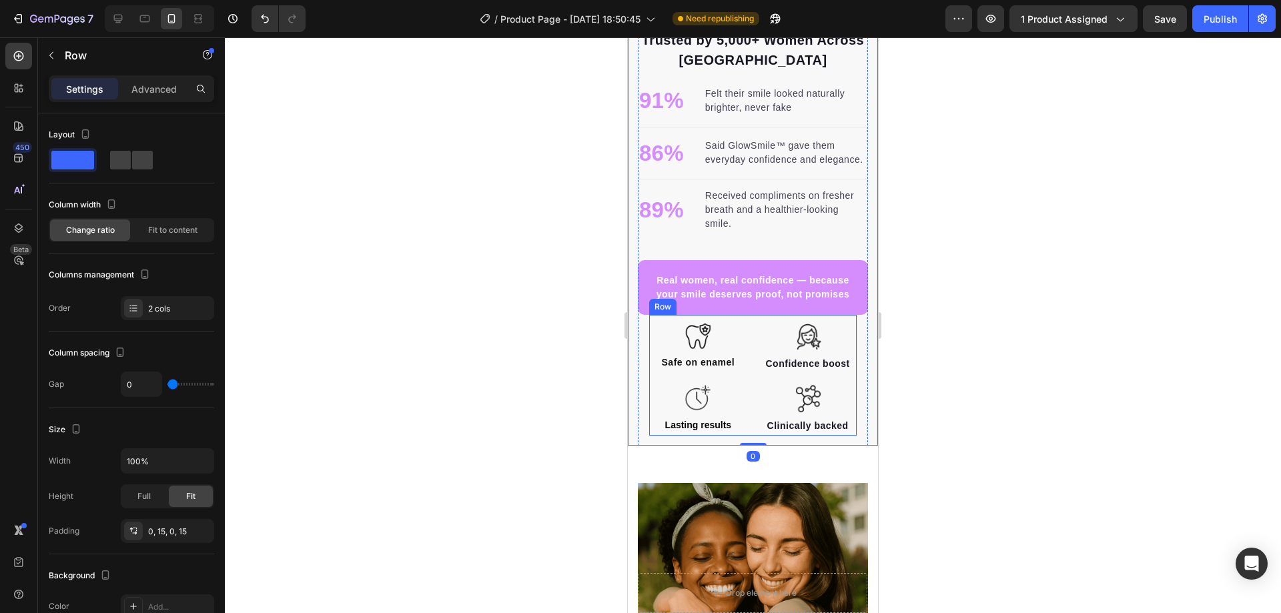
click at [749, 395] on div "Image Safe on enamel Text block Image Lasting results Text Block Image Confiden…" at bounding box center [753, 375] width 208 height 120
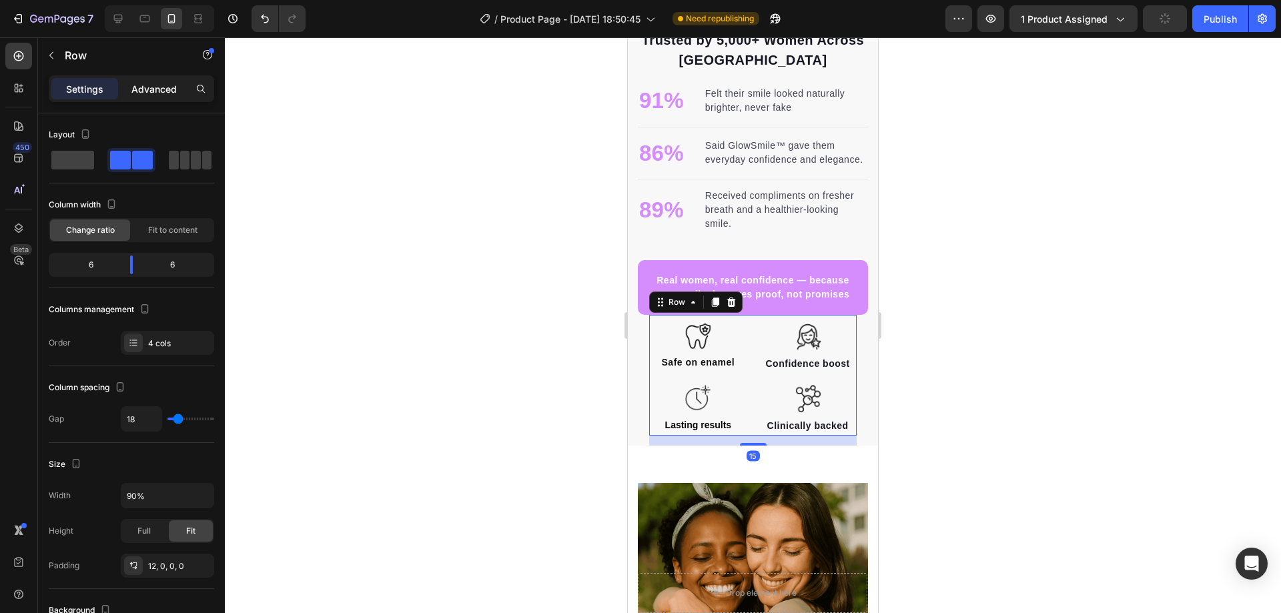
click at [156, 80] on div "Advanced" at bounding box center [154, 88] width 67 height 21
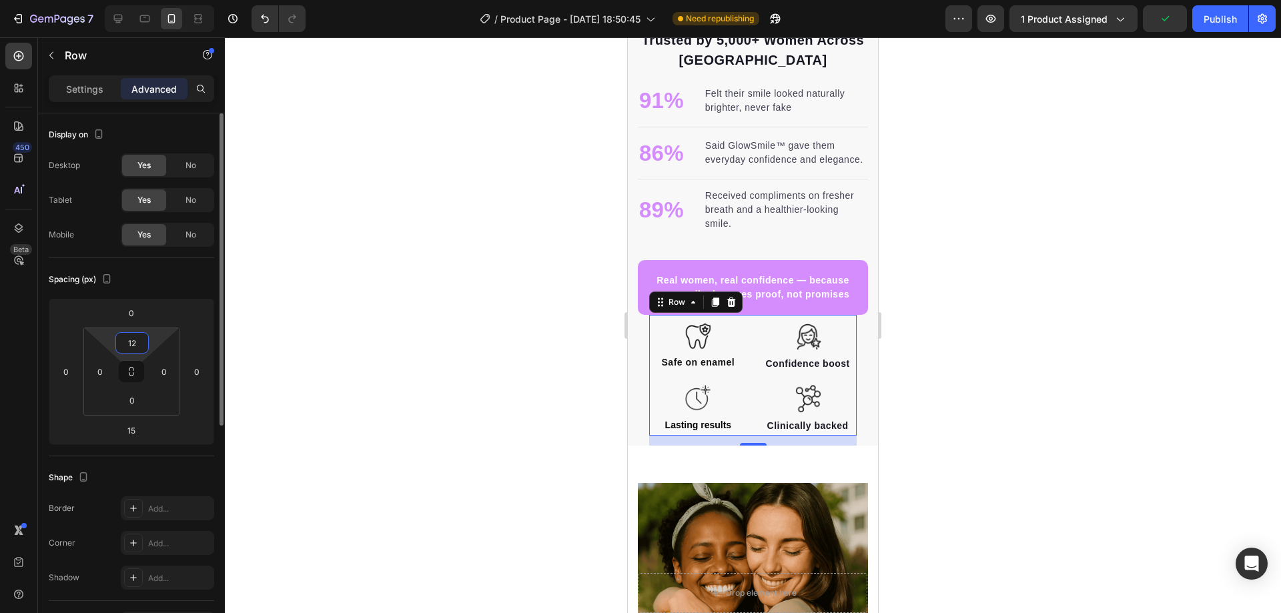
click at [135, 347] on input "12" at bounding box center [132, 343] width 27 height 20
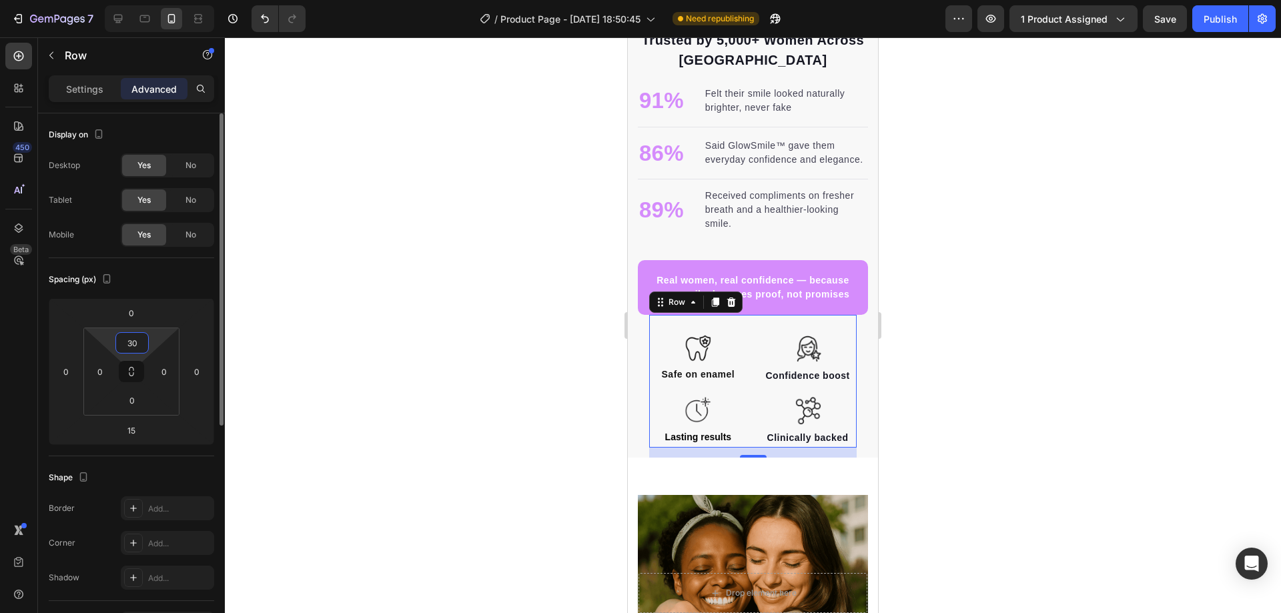
type input "3"
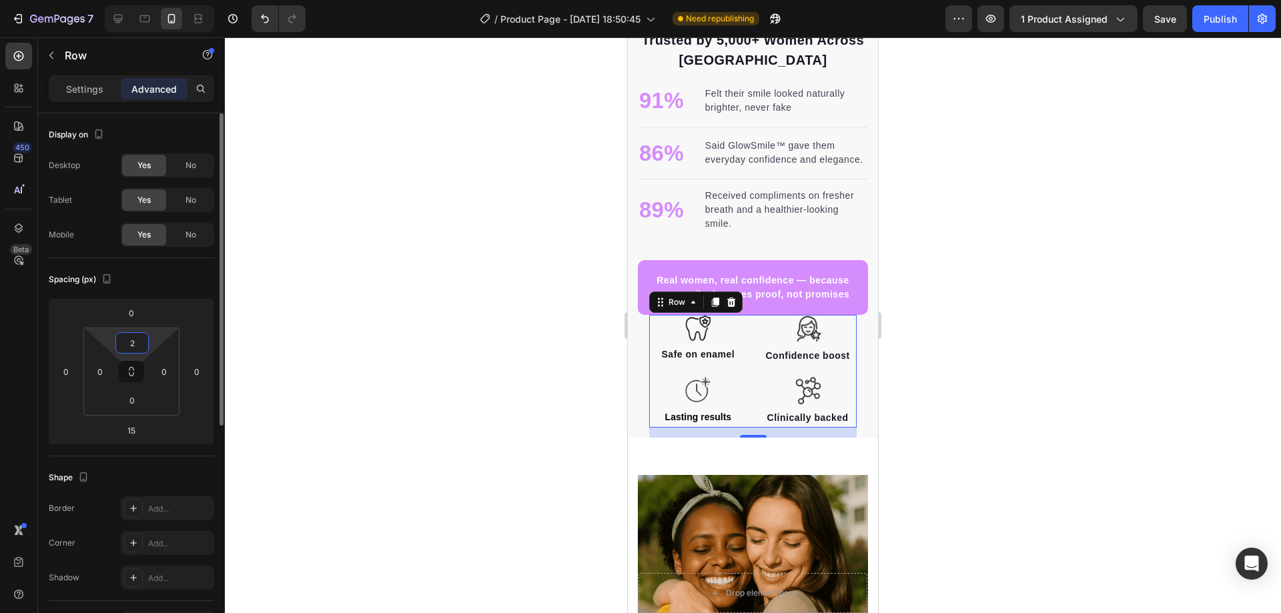
type input "25"
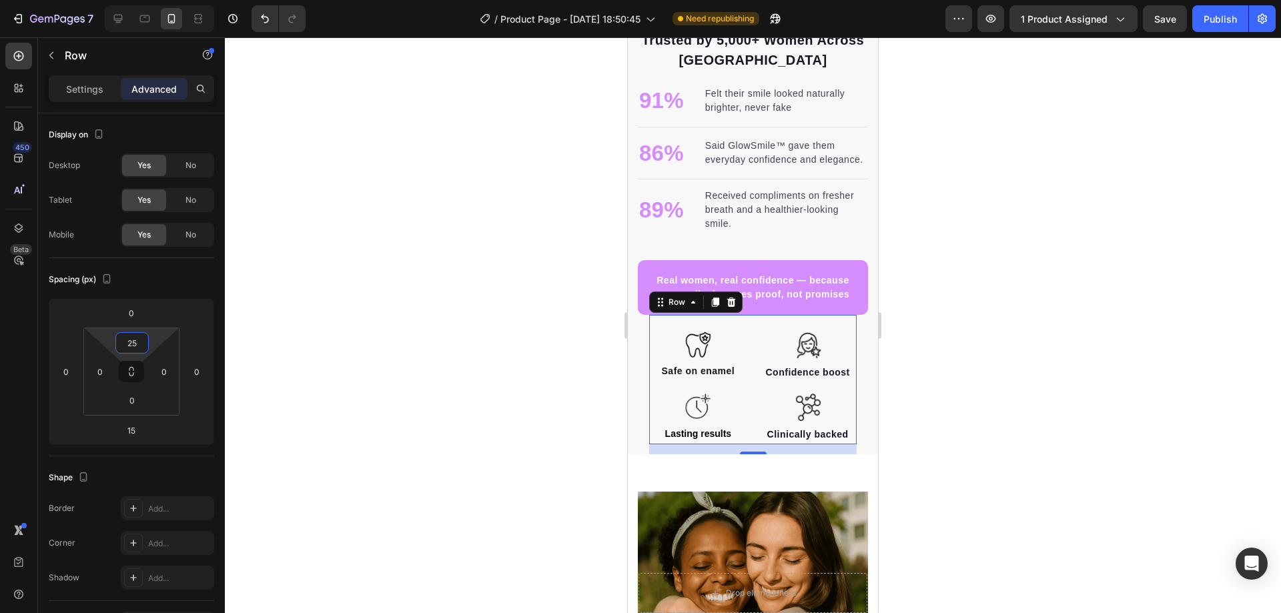
click at [326, 332] on div at bounding box center [753, 325] width 1056 height 576
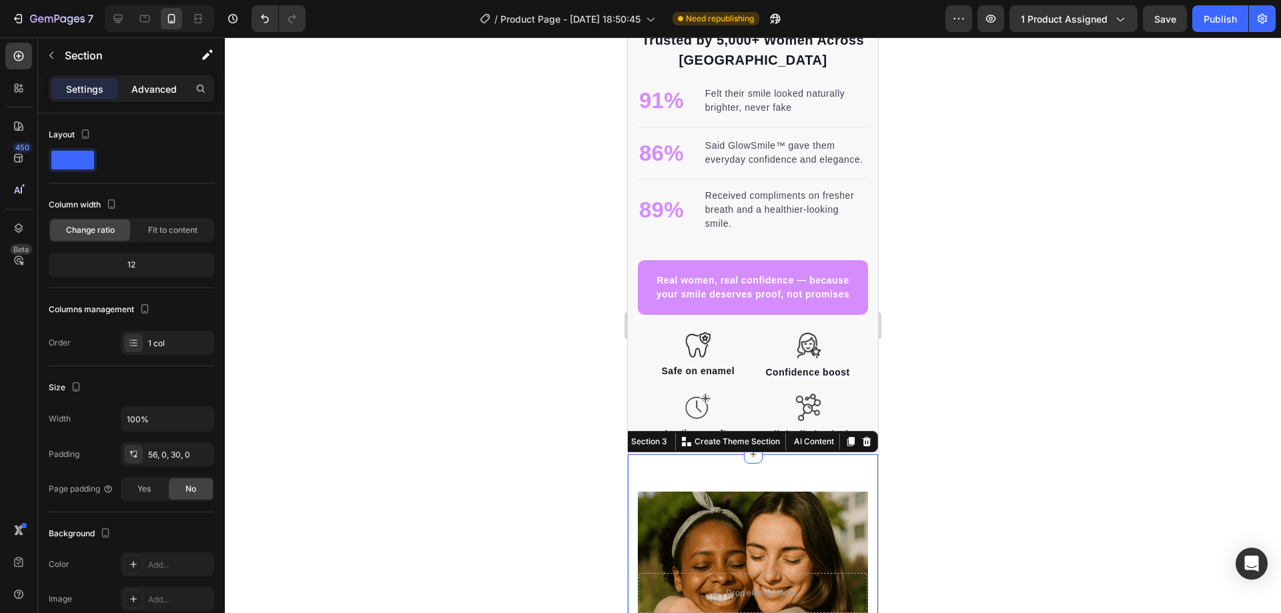
click at [141, 91] on p "Advanced" at bounding box center [153, 89] width 45 height 14
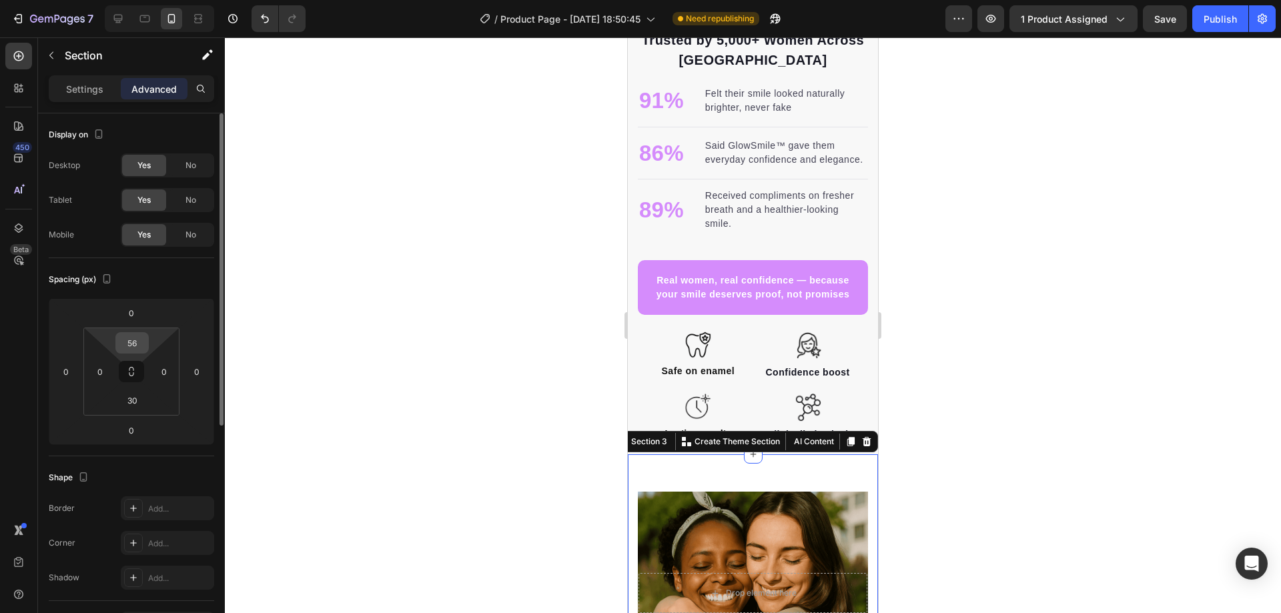
click at [136, 339] on input "56" at bounding box center [132, 343] width 27 height 20
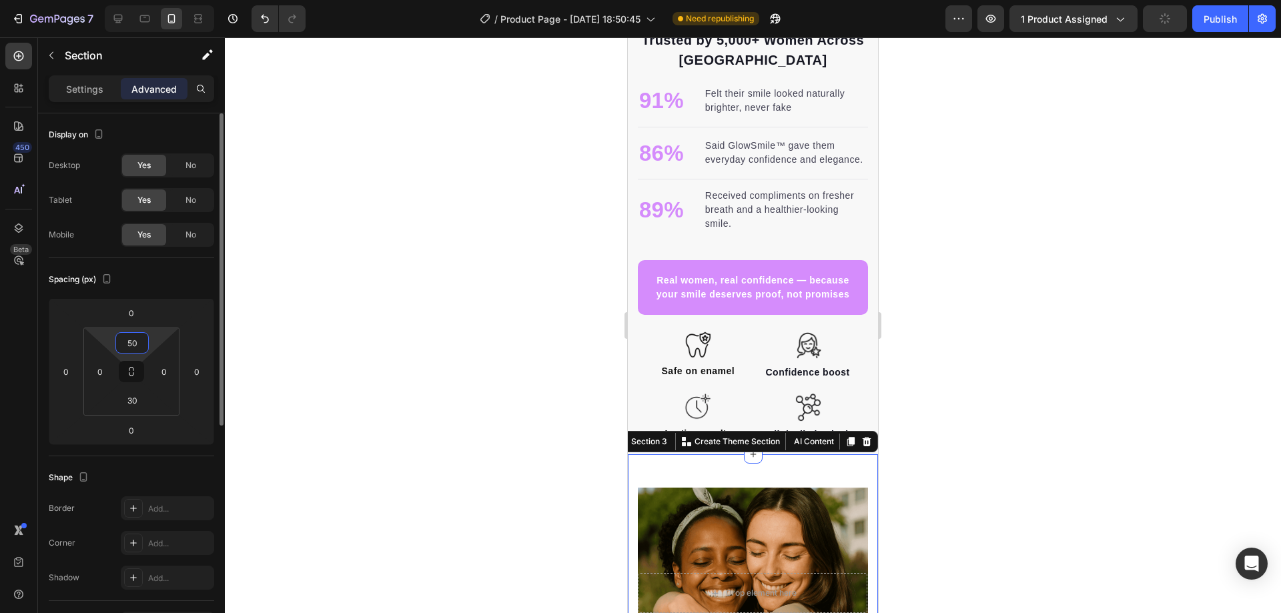
type input "5"
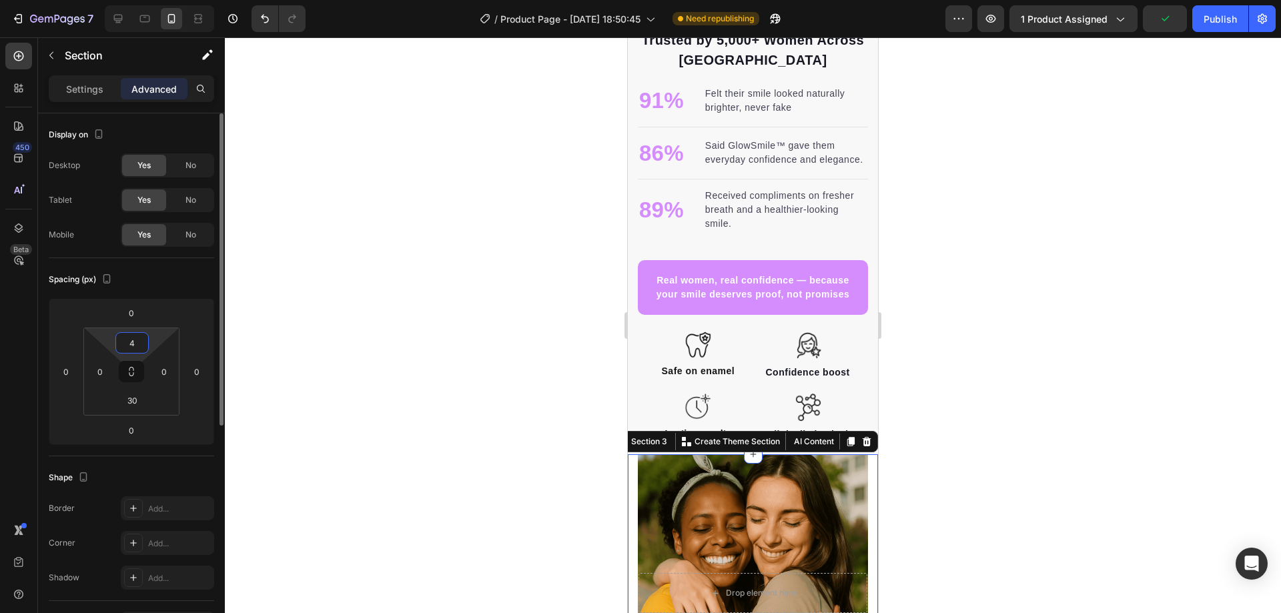
type input "45"
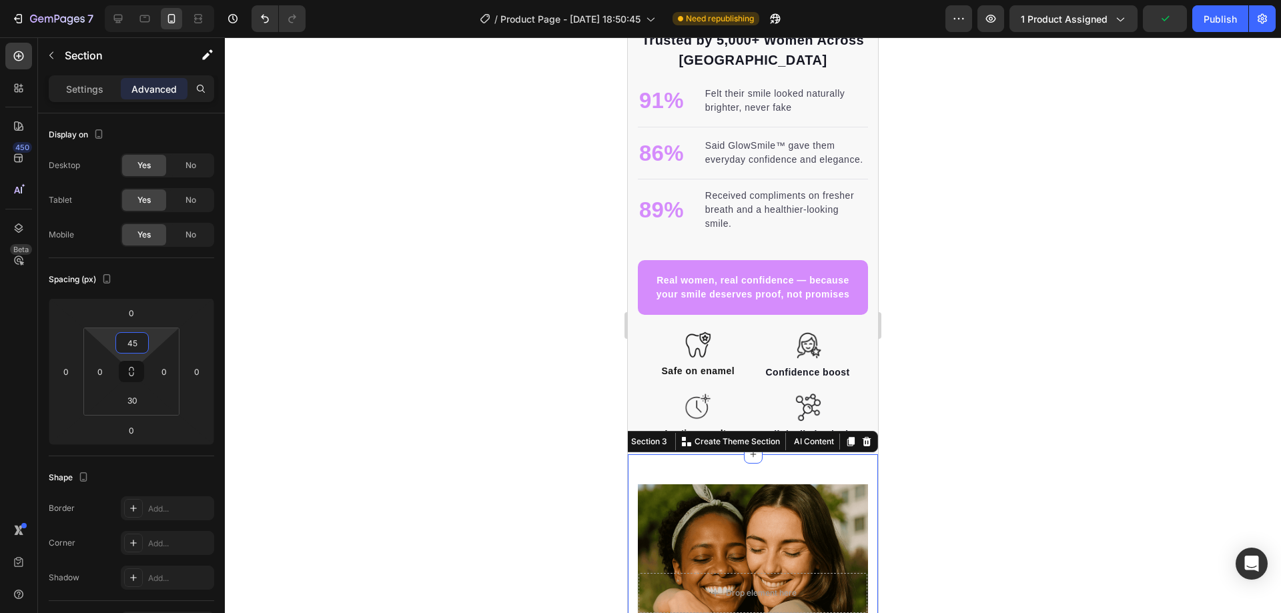
click at [336, 366] on div at bounding box center [753, 325] width 1056 height 576
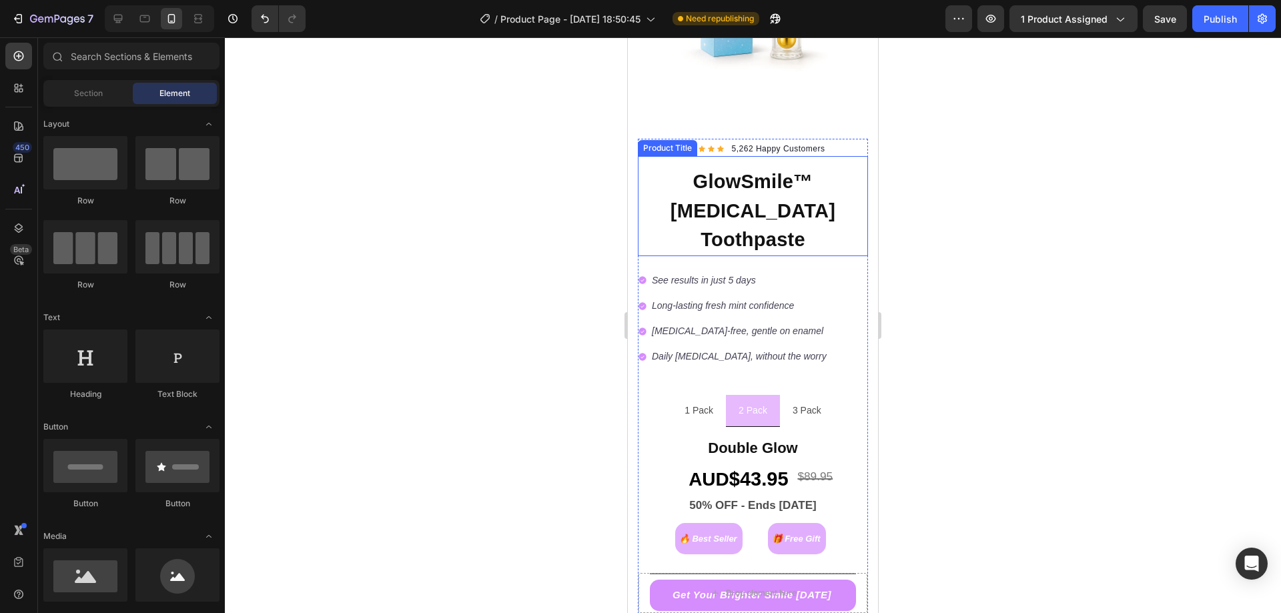
scroll to position [302, 0]
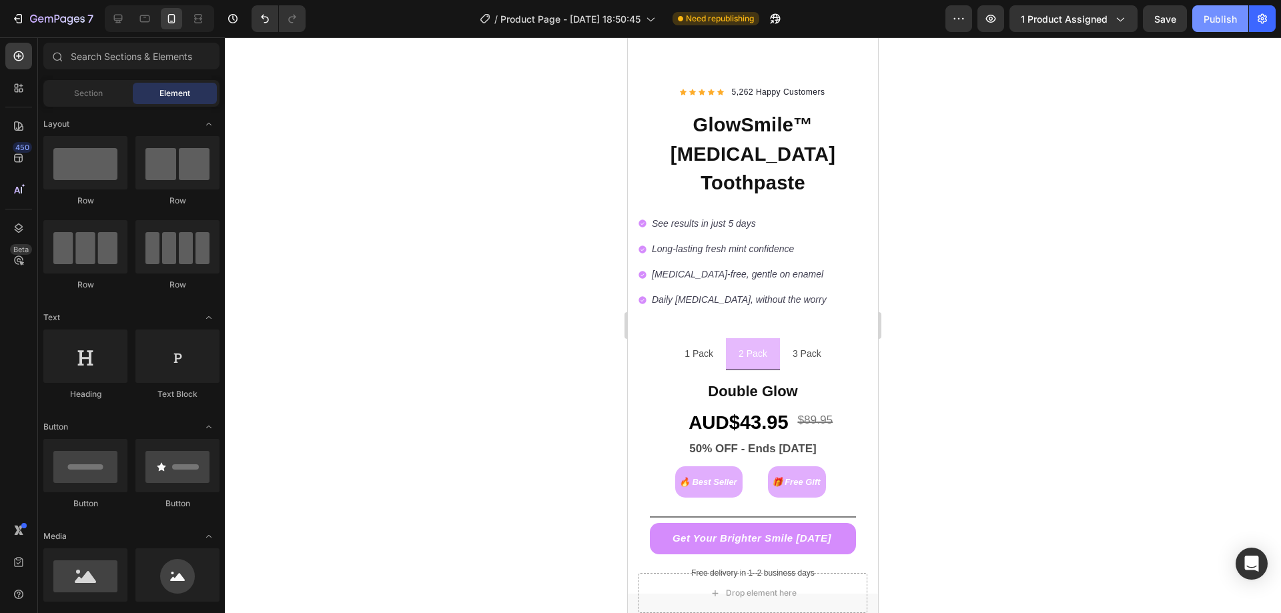
click at [1218, 29] on button "Publish" at bounding box center [1220, 18] width 56 height 27
